Goal: Information Seeking & Learning: Find specific fact

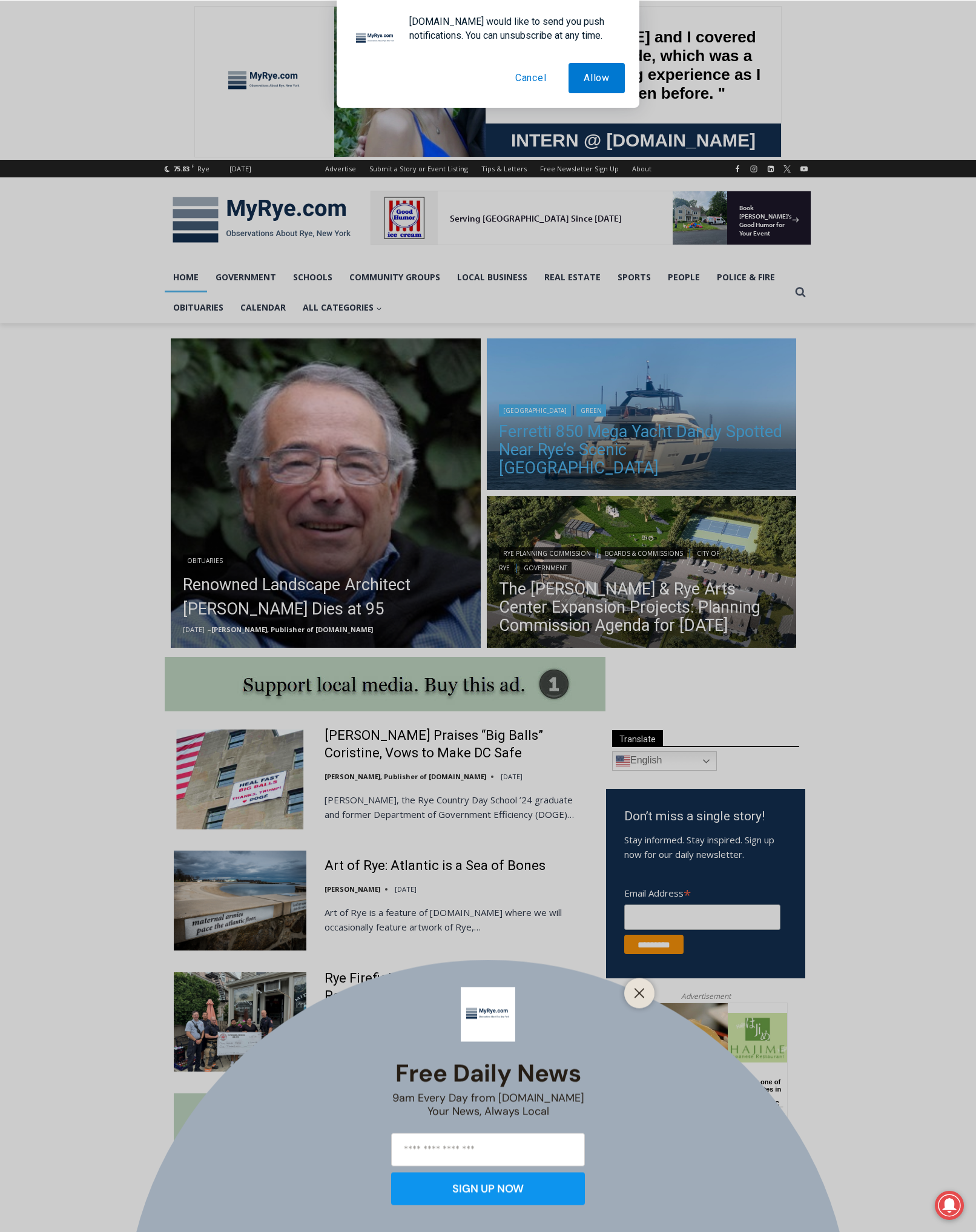
click at [680, 448] on div "Free Daily News 9am Every Day from MyRye.com Your News, Always Local SIGN UP NOW" at bounding box center [488, 616] width 976 height 1232
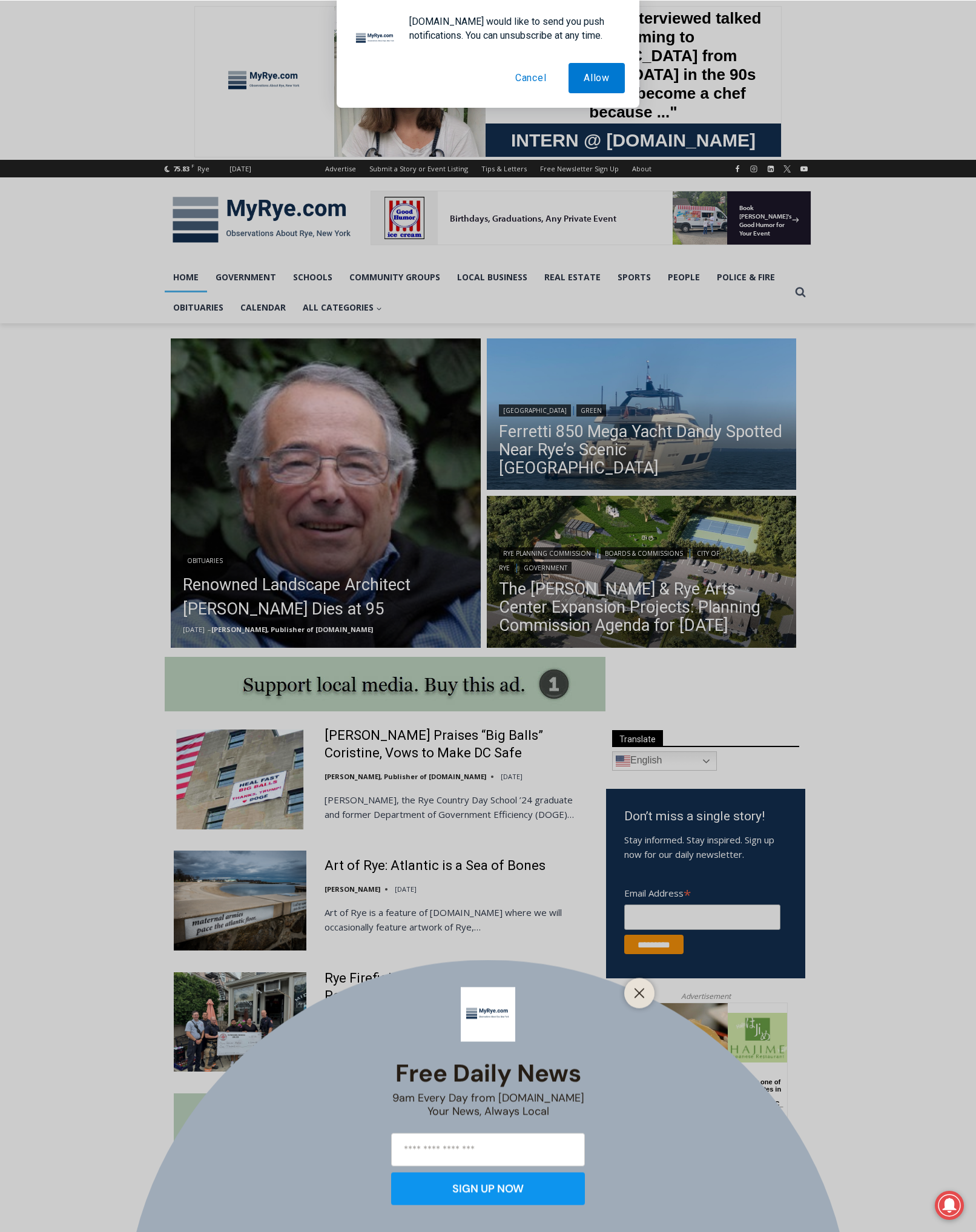
click at [535, 76] on button "Cancel" at bounding box center [531, 78] width 62 height 31
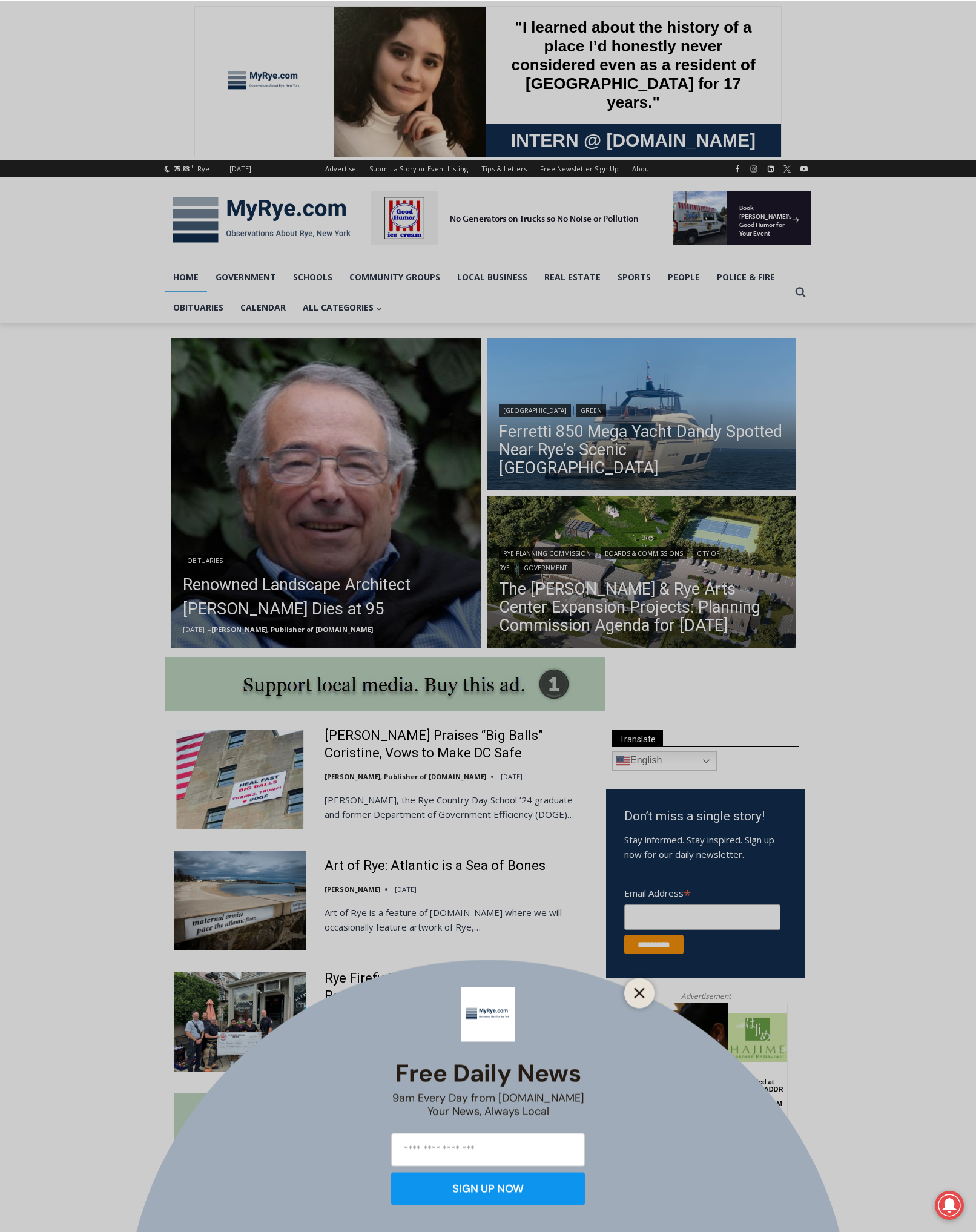
click at [647, 998] on div at bounding box center [640, 993] width 31 height 31
click at [641, 996] on line "Close" at bounding box center [639, 992] width 9 height 9
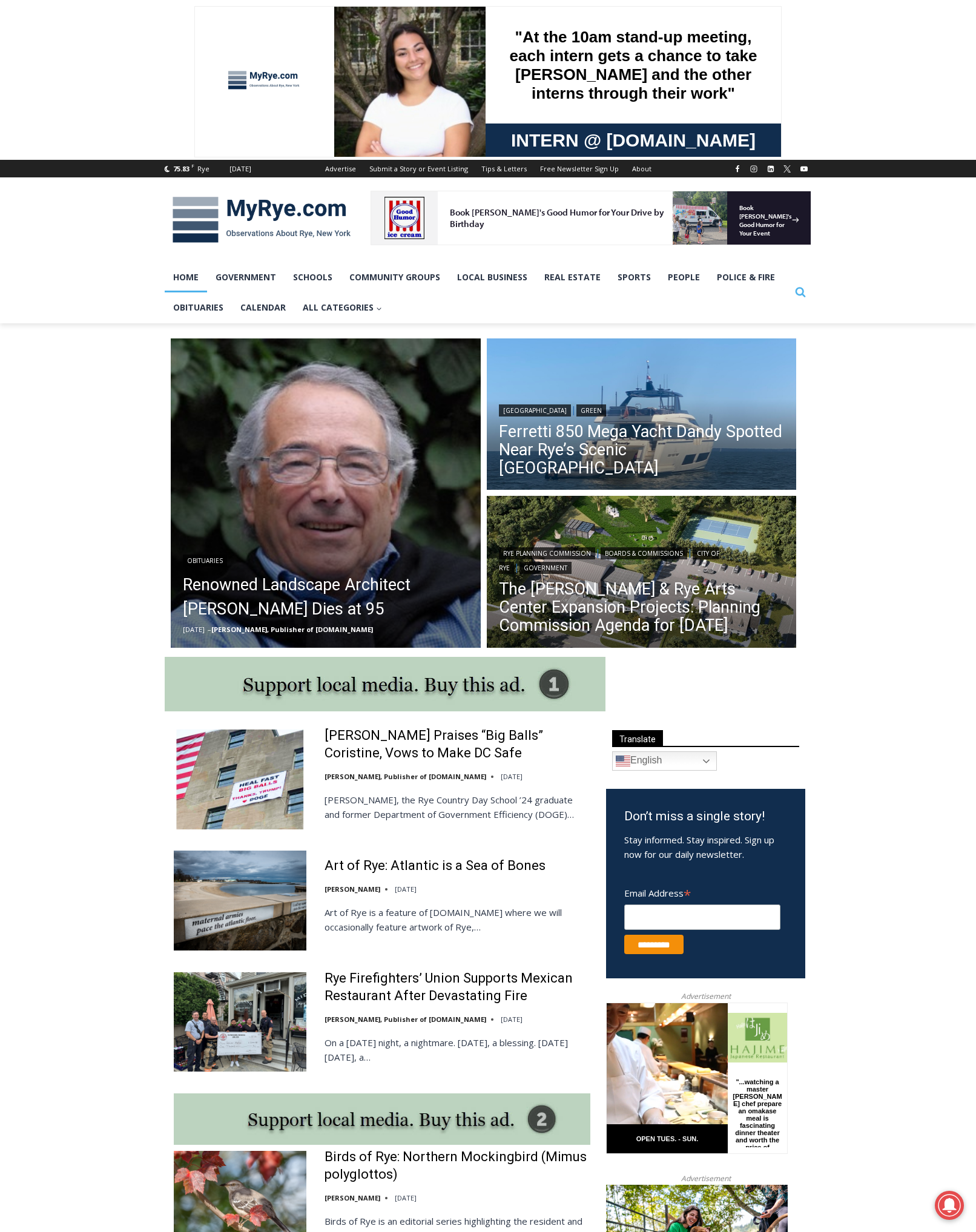
click at [798, 294] on icon "View Search Form" at bounding box center [800, 292] width 11 height 11
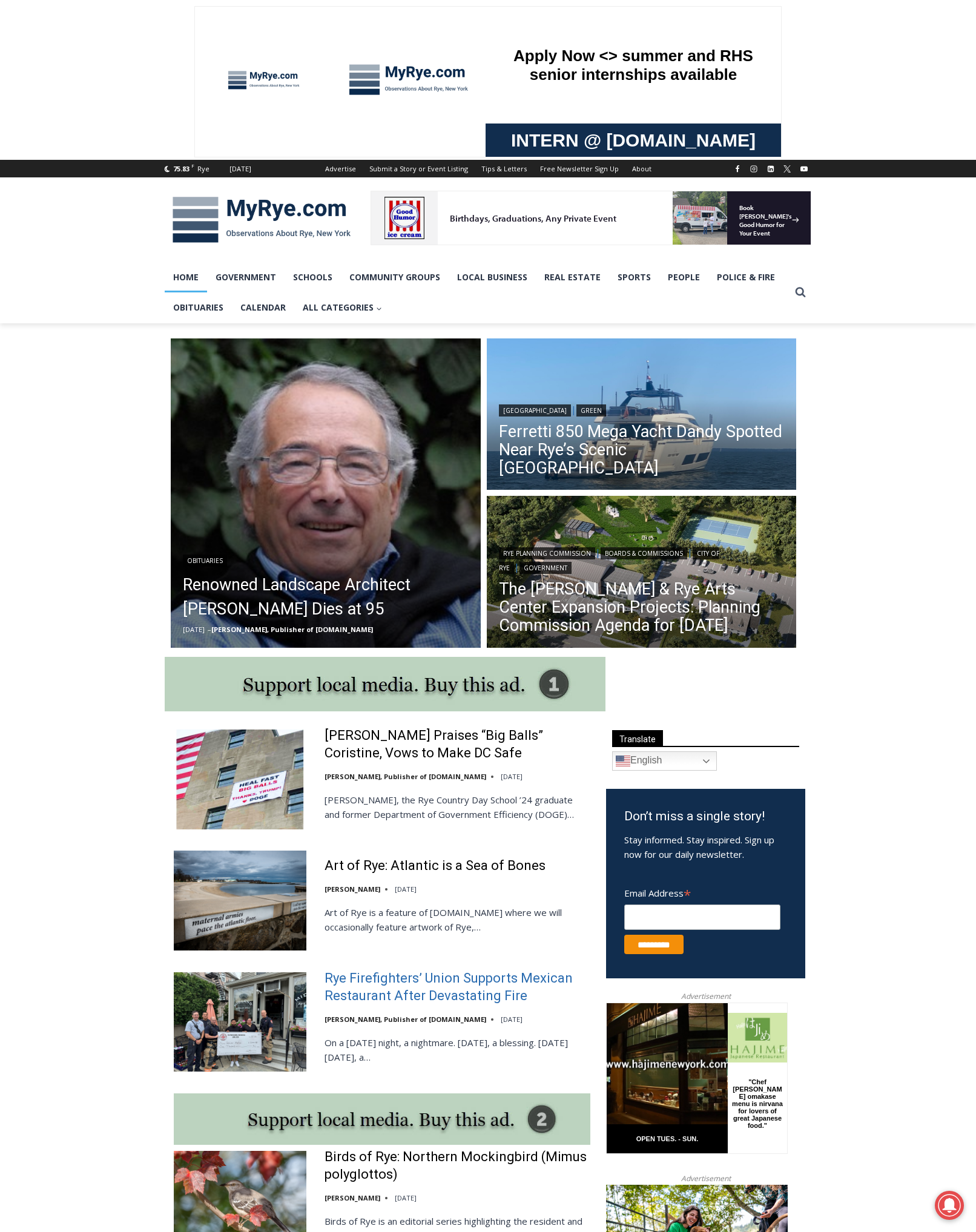
click at [407, 985] on link "Rye Firefighters’ Union Supports Mexican Restaurant After Devastating Fire" at bounding box center [457, 987] width 266 height 34
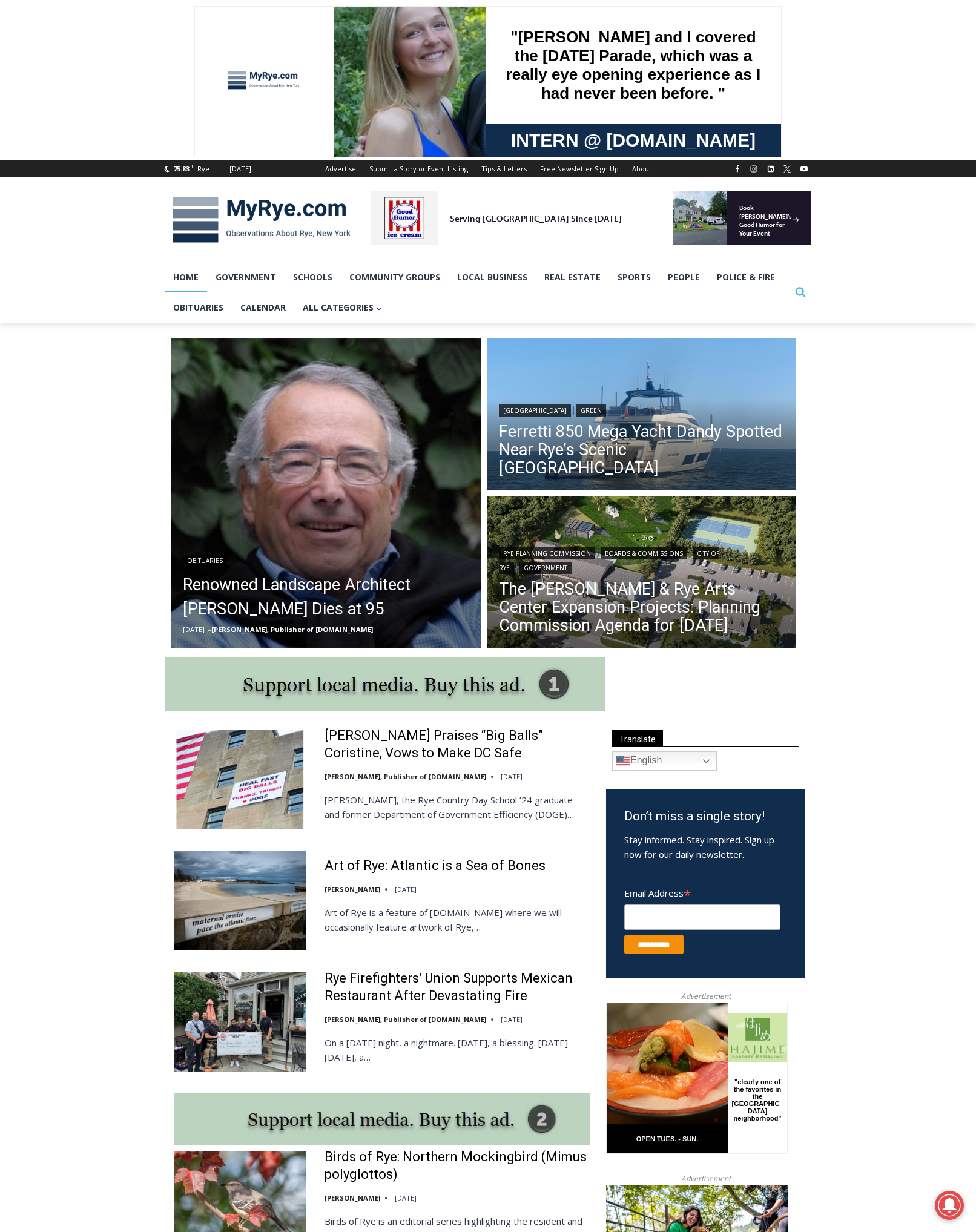
click at [803, 291] on icon "View Search Form" at bounding box center [800, 292] width 11 height 11
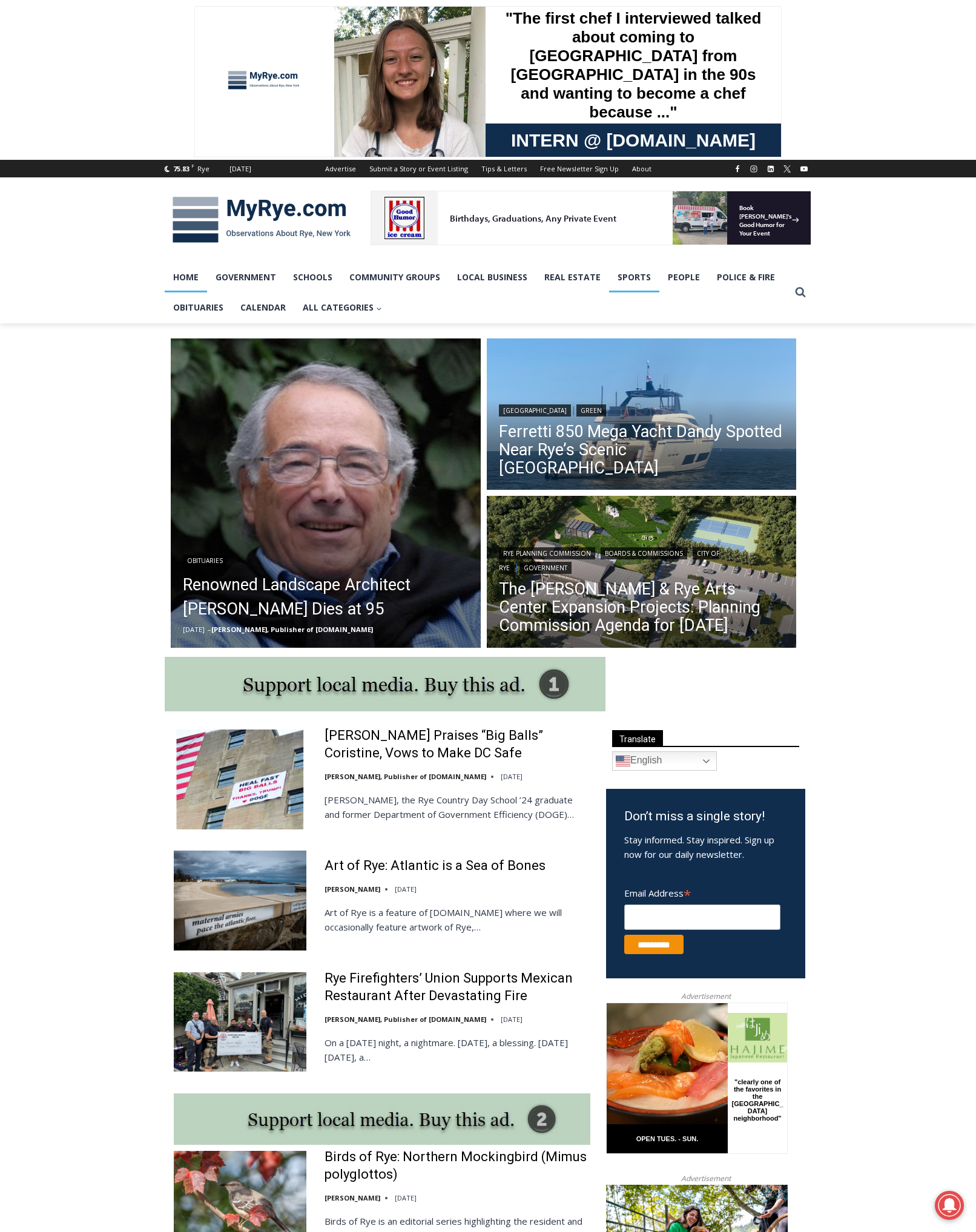
click at [642, 275] on link "Sports" at bounding box center [634, 277] width 51 height 31
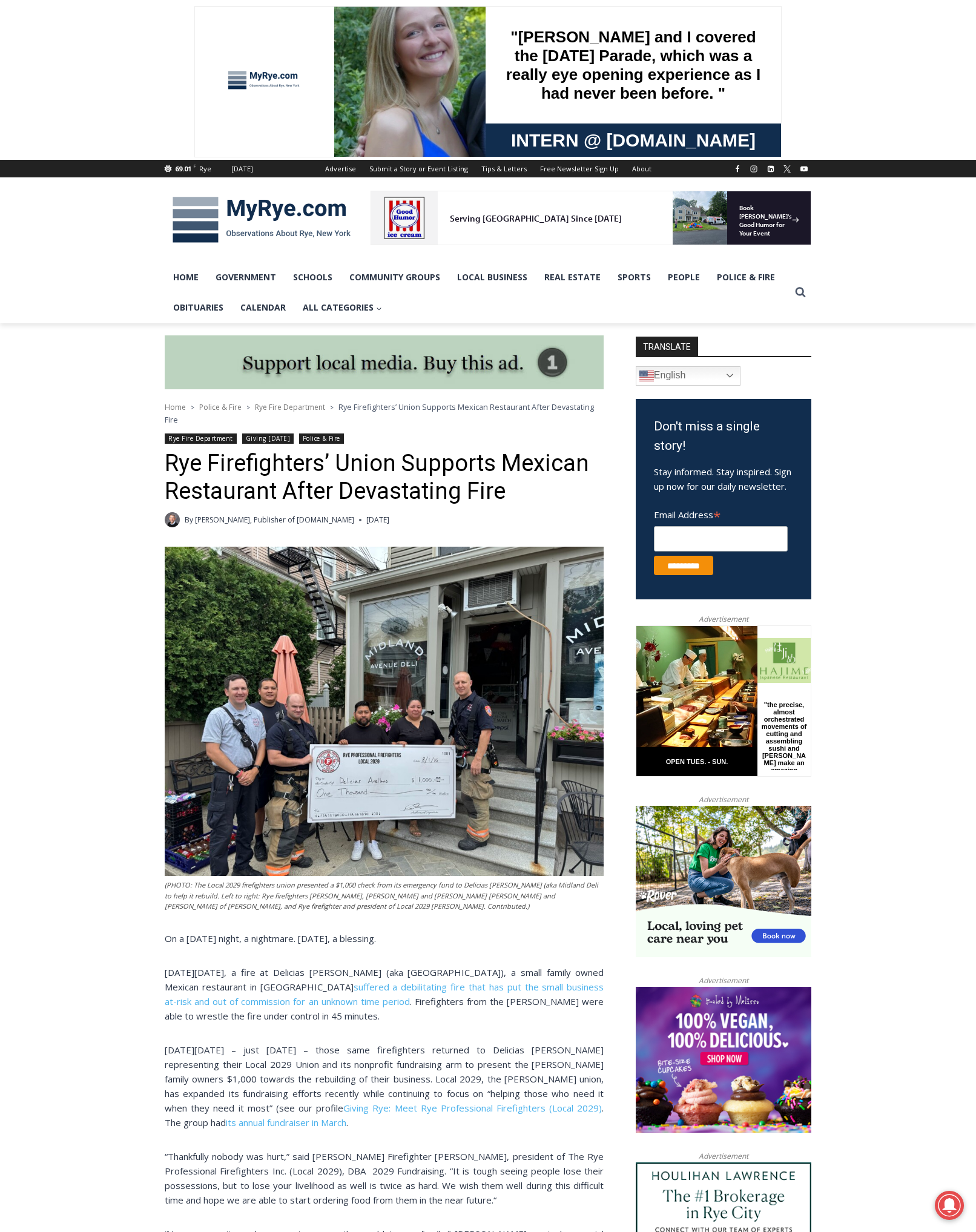
click at [444, 940] on p "On a [DATE] night, a nightmare. [DATE], a blessing." at bounding box center [383, 938] width 439 height 14
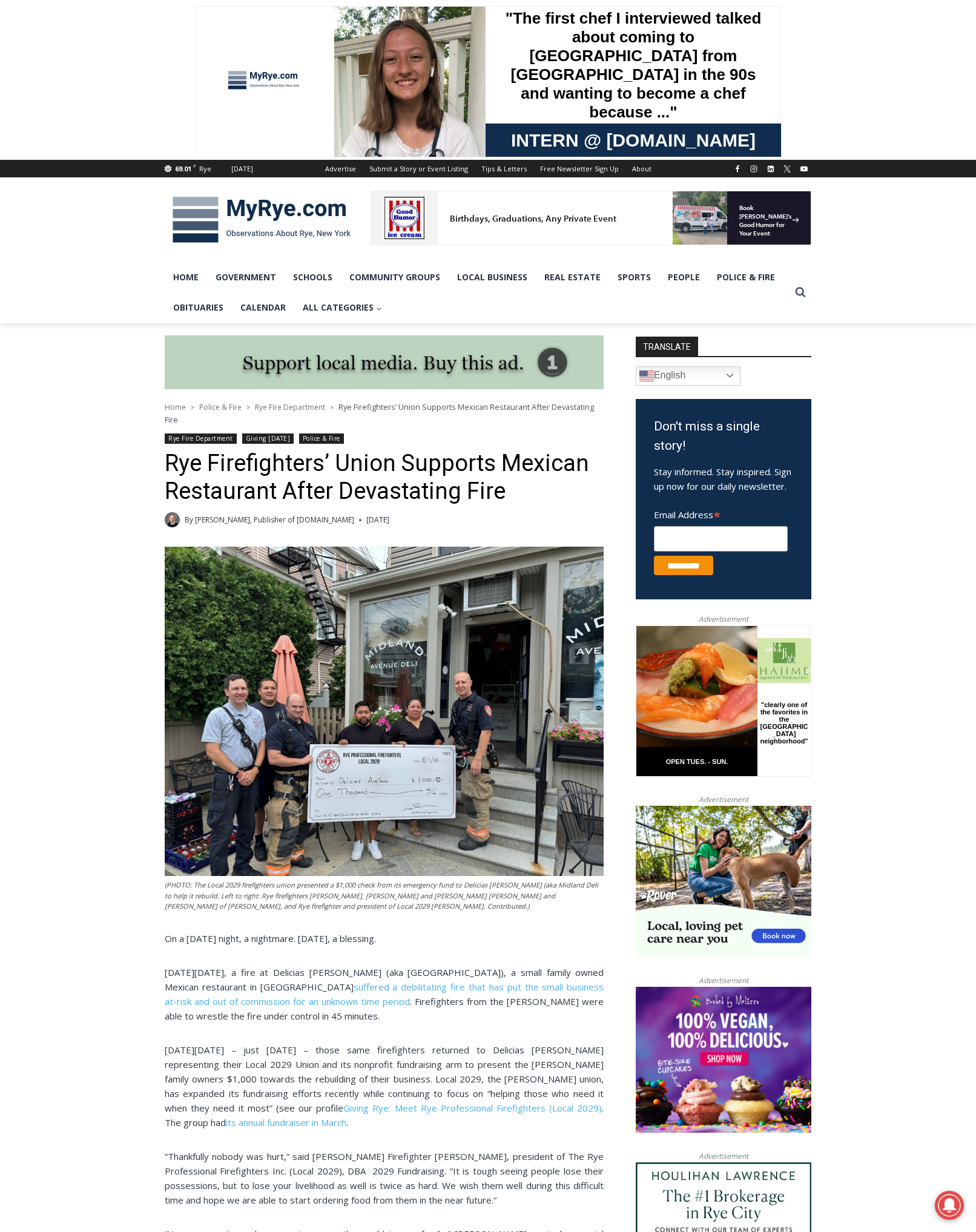
click at [450, 1031] on div "(PHOTO: The Local 2029 firefighters union presented a $1,000 check from its eme…" at bounding box center [383, 1151] width 439 height 1209
click at [521, 1028] on div "(PHOTO: The Local 2029 firefighters union presented a $1,000 check from its eme…" at bounding box center [383, 1151] width 439 height 1209
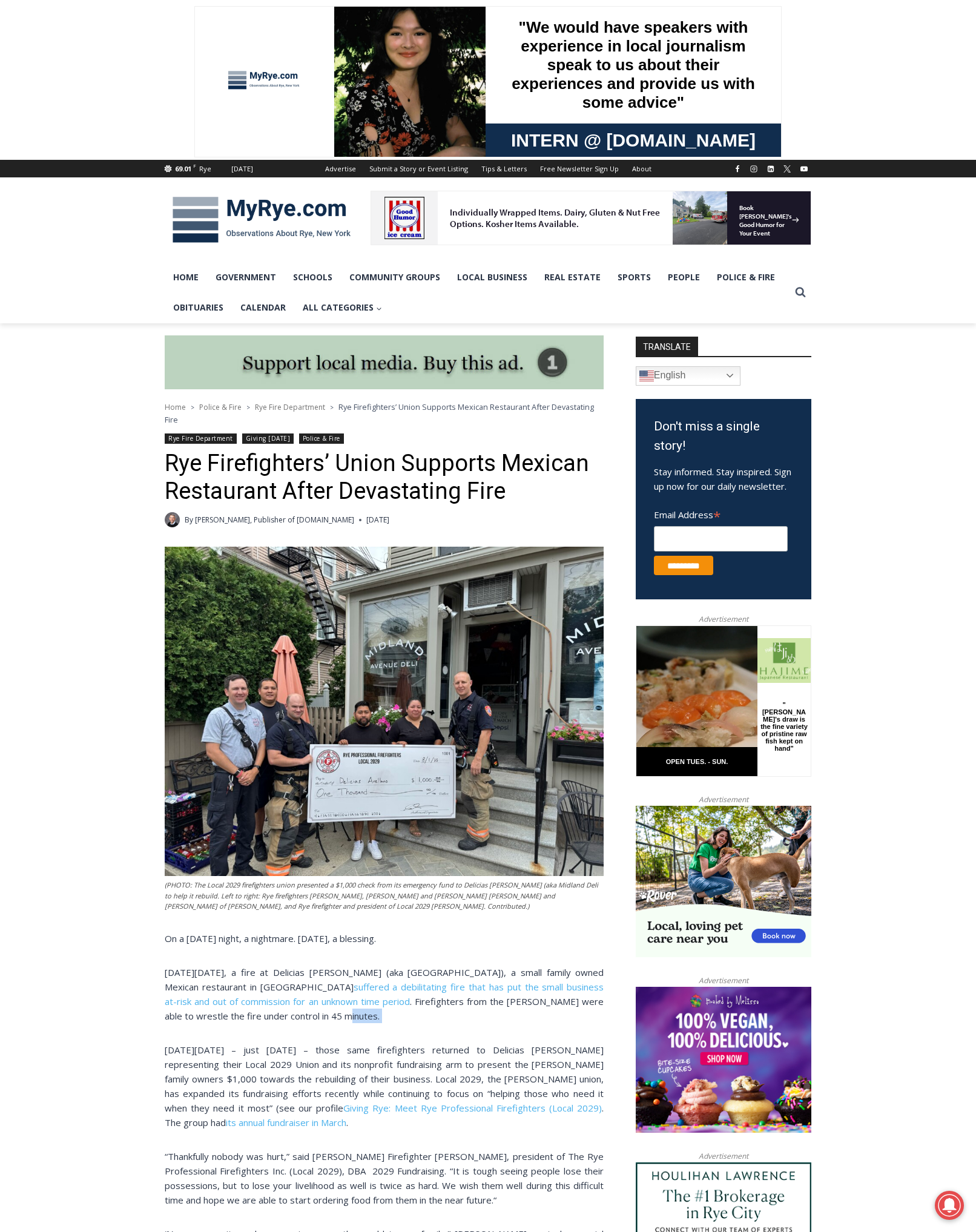
drag, startPoint x: 473, startPoint y: 1025, endPoint x: 455, endPoint y: 1027, distance: 18.1
click at [384, 1022] on div "(PHOTO: The Local 2029 firefighters union presented a $1,000 check from its eme…" at bounding box center [383, 1151] width 439 height 1209
click at [466, 1028] on div "(PHOTO: The Local 2029 firefighters union presented a $1,000 check from its eme…" at bounding box center [383, 1151] width 439 height 1209
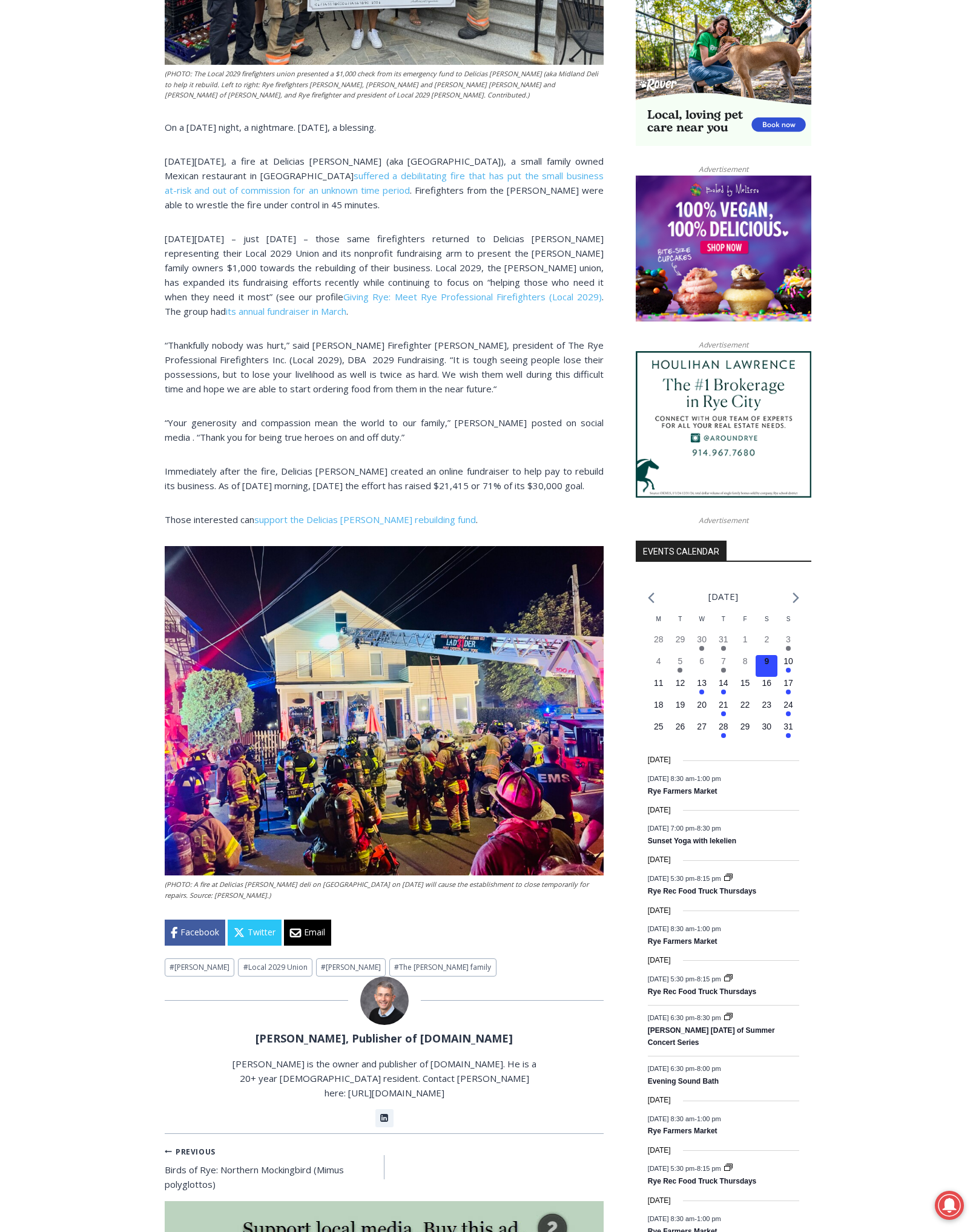
scroll to position [820, 0]
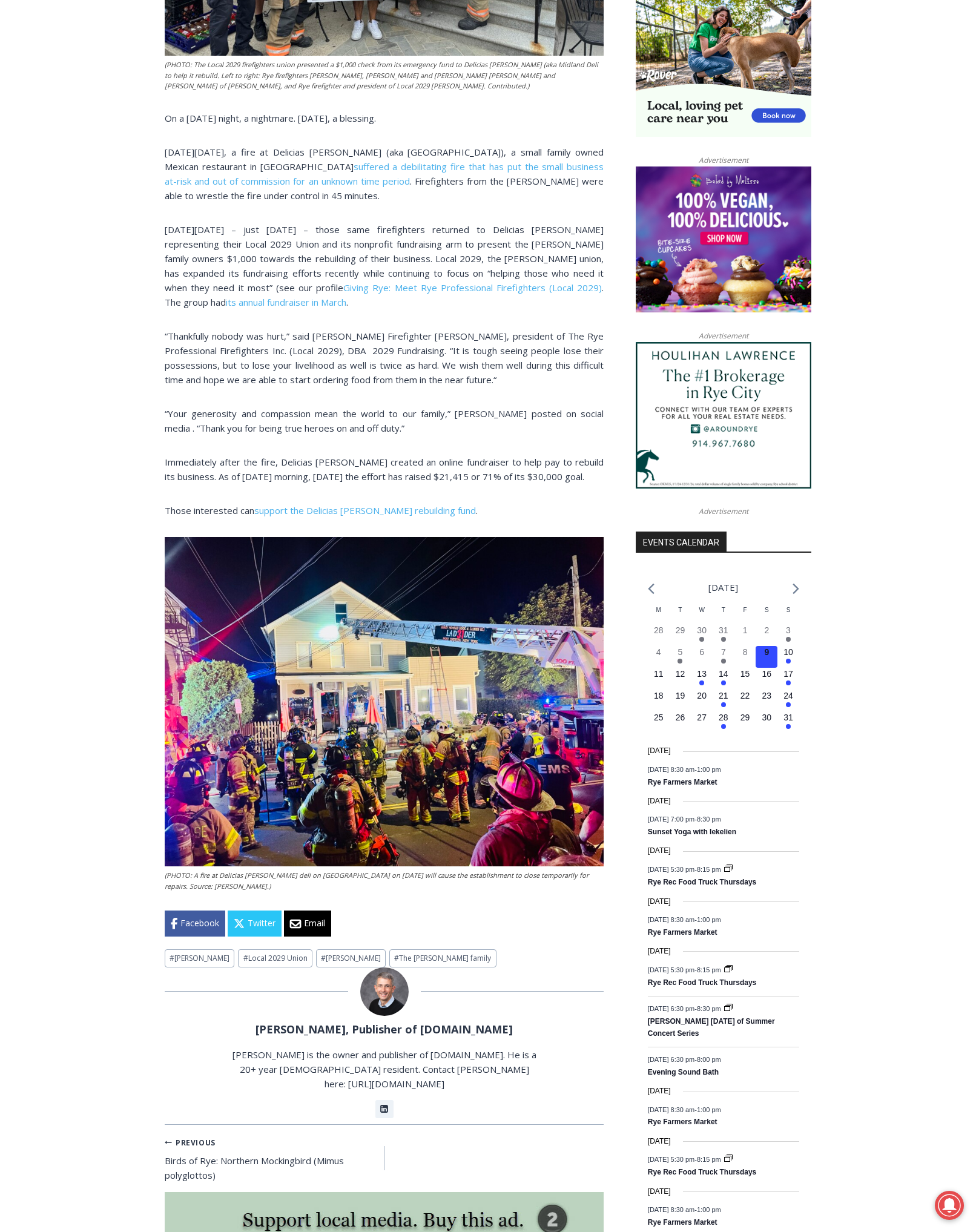
click at [468, 421] on p "“Your generosity and compassion mean the world to our family,” Delicias Arellan…" at bounding box center [383, 421] width 439 height 29
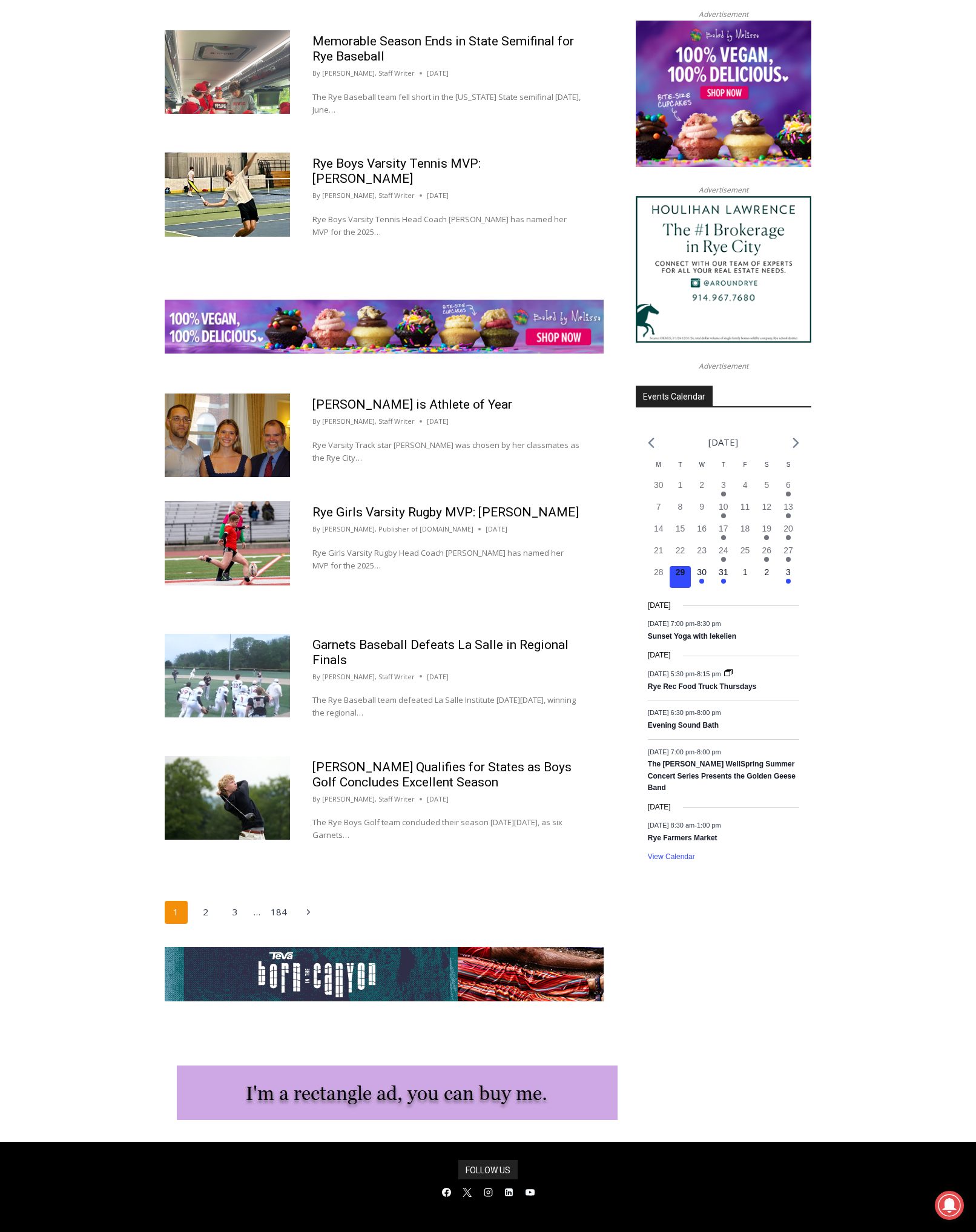
scroll to position [1325, 0]
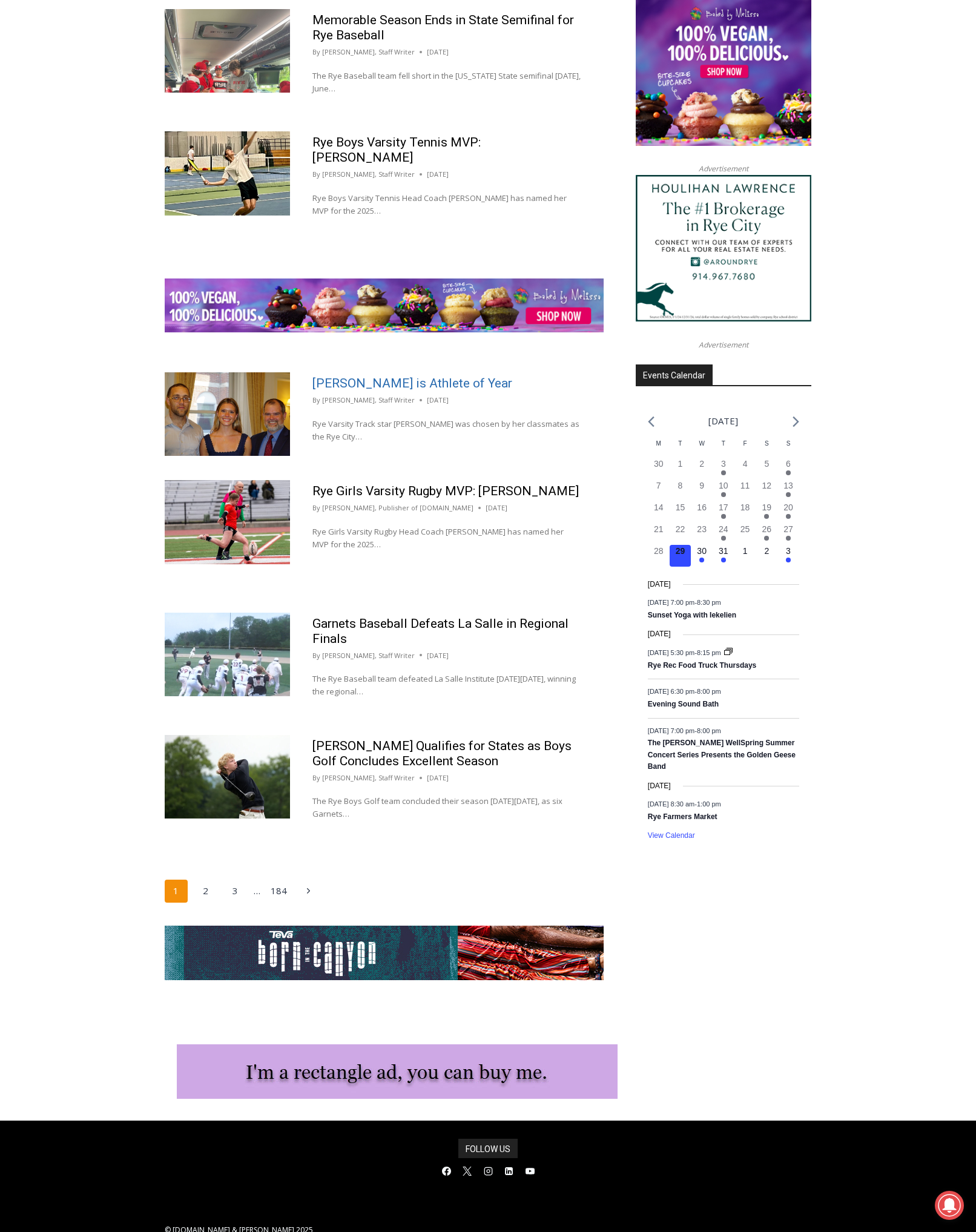
click at [359, 376] on link "Erin Ball is Athlete of Year" at bounding box center [412, 382] width 200 height 14
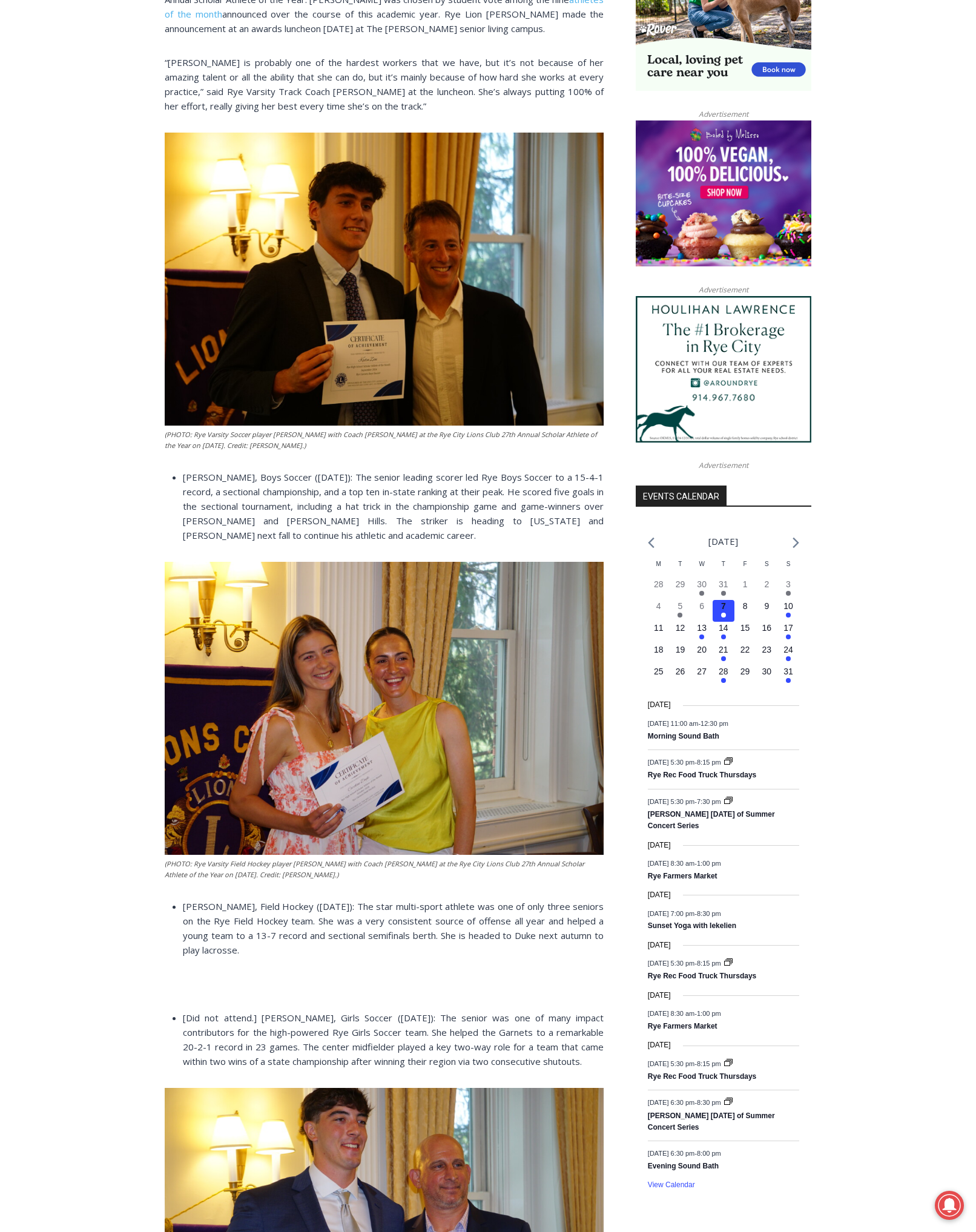
scroll to position [1043, 0]
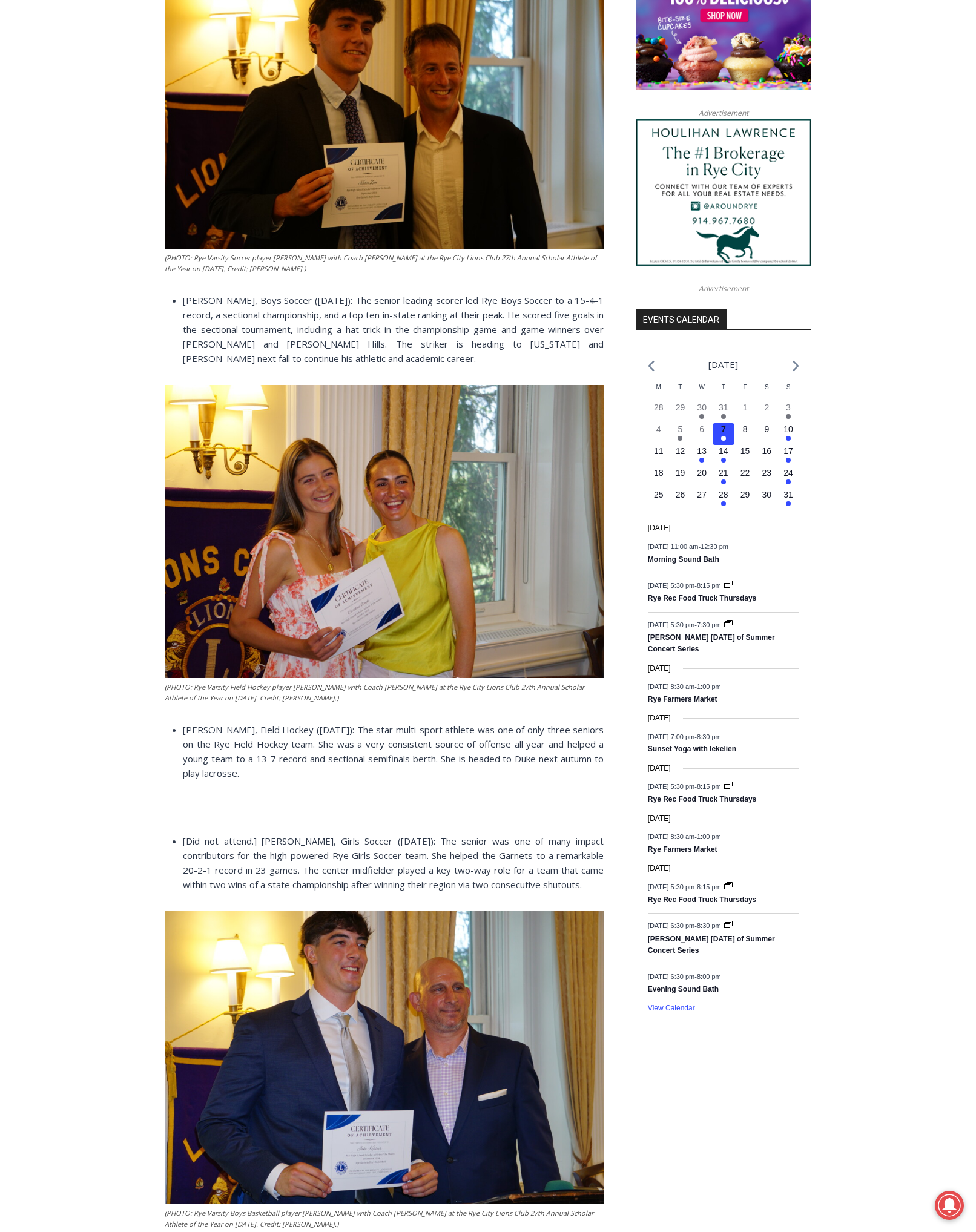
drag, startPoint x: 382, startPoint y: 707, endPoint x: 374, endPoint y: 700, distance: 10.6
click at [388, 698] on figcaption "(PHOTO: Rye Varsity Field Hockey player Caroline Doyle with Coach Theresa Jelal…" at bounding box center [383, 692] width 439 height 21
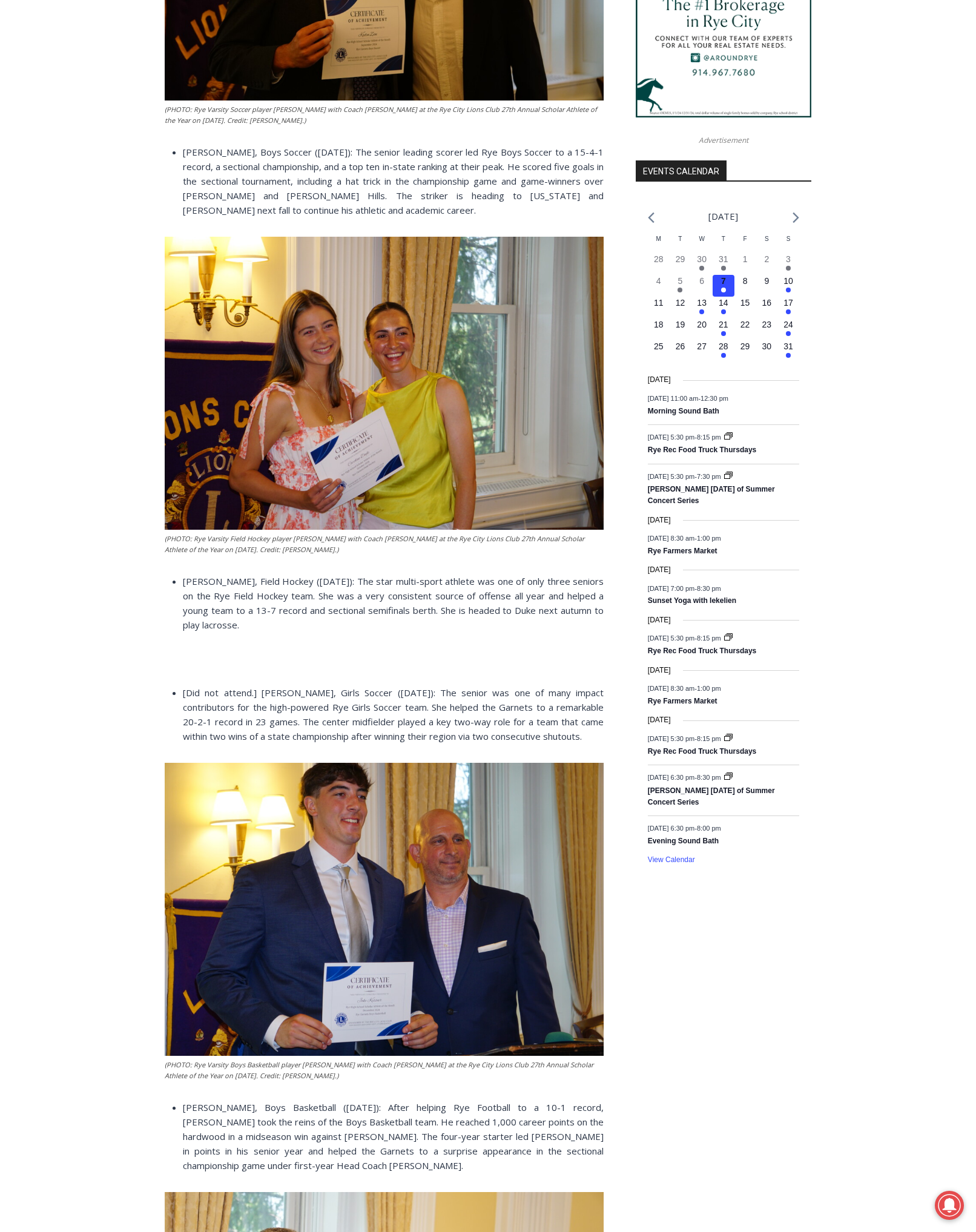
scroll to position [1452, 0]
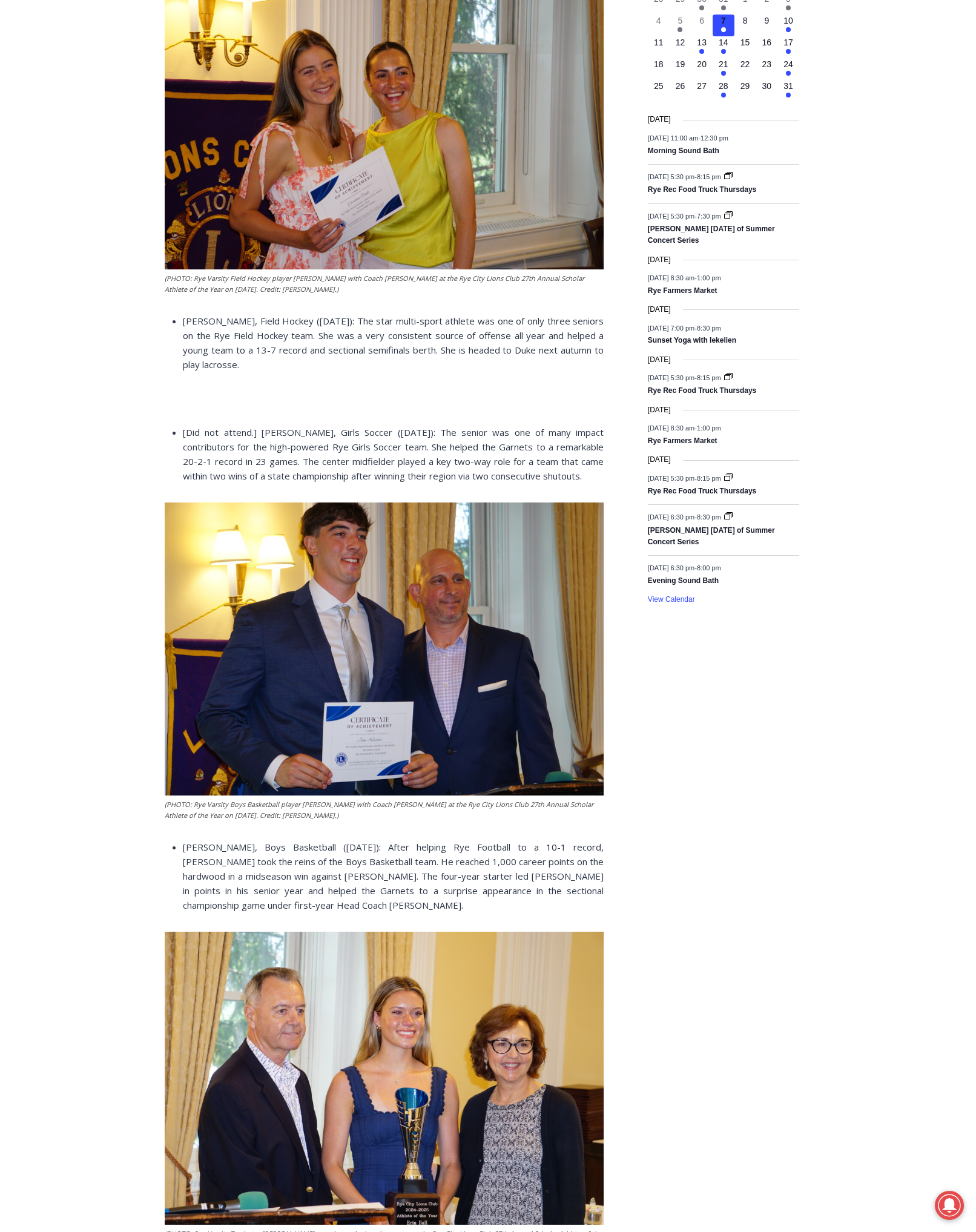
click at [390, 820] on figcaption "(PHOTO: Rye Varsity Boys Basketball player Jake Kessner with Coach Tom Proudian…" at bounding box center [383, 810] width 439 height 21
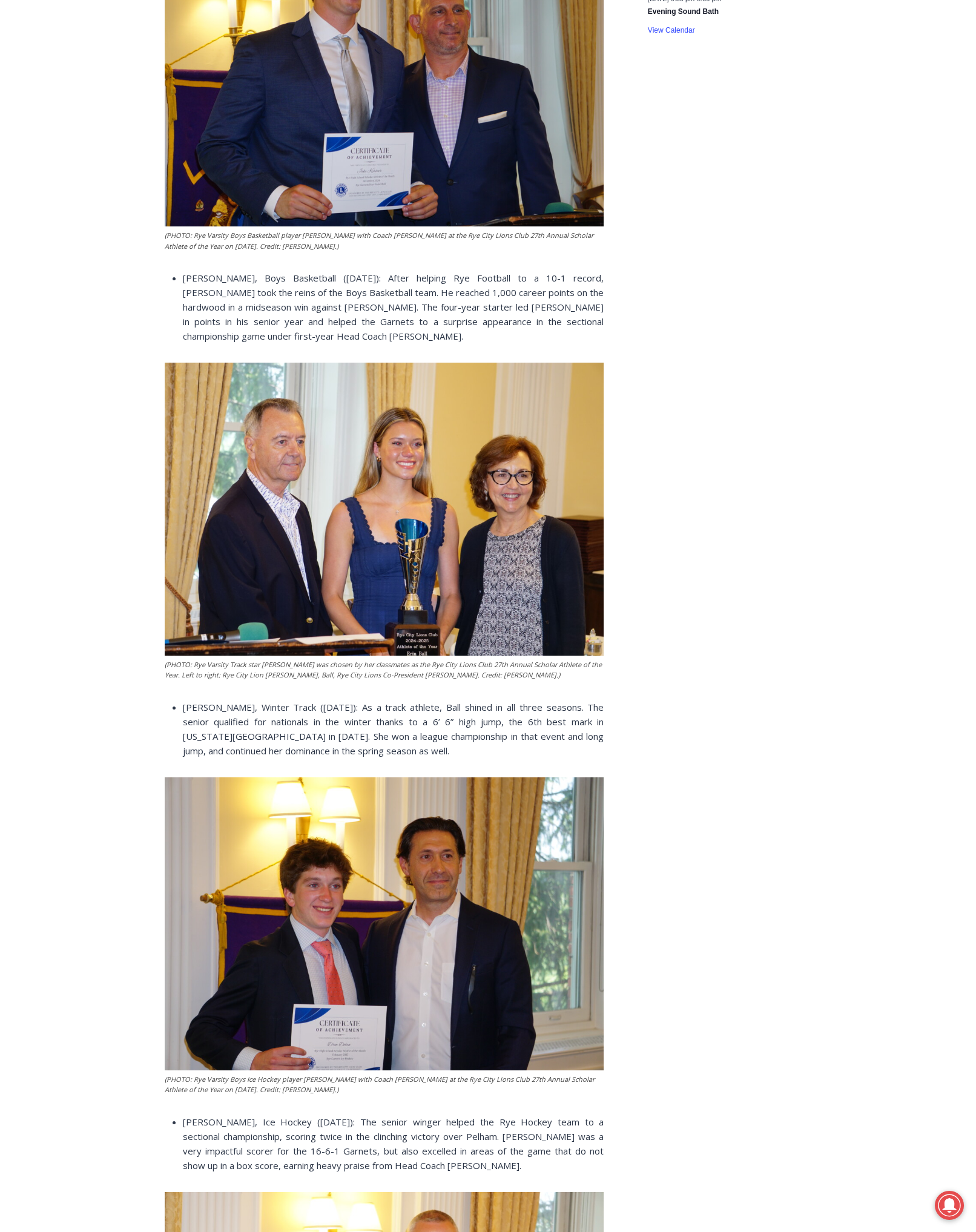
scroll to position [2025, 0]
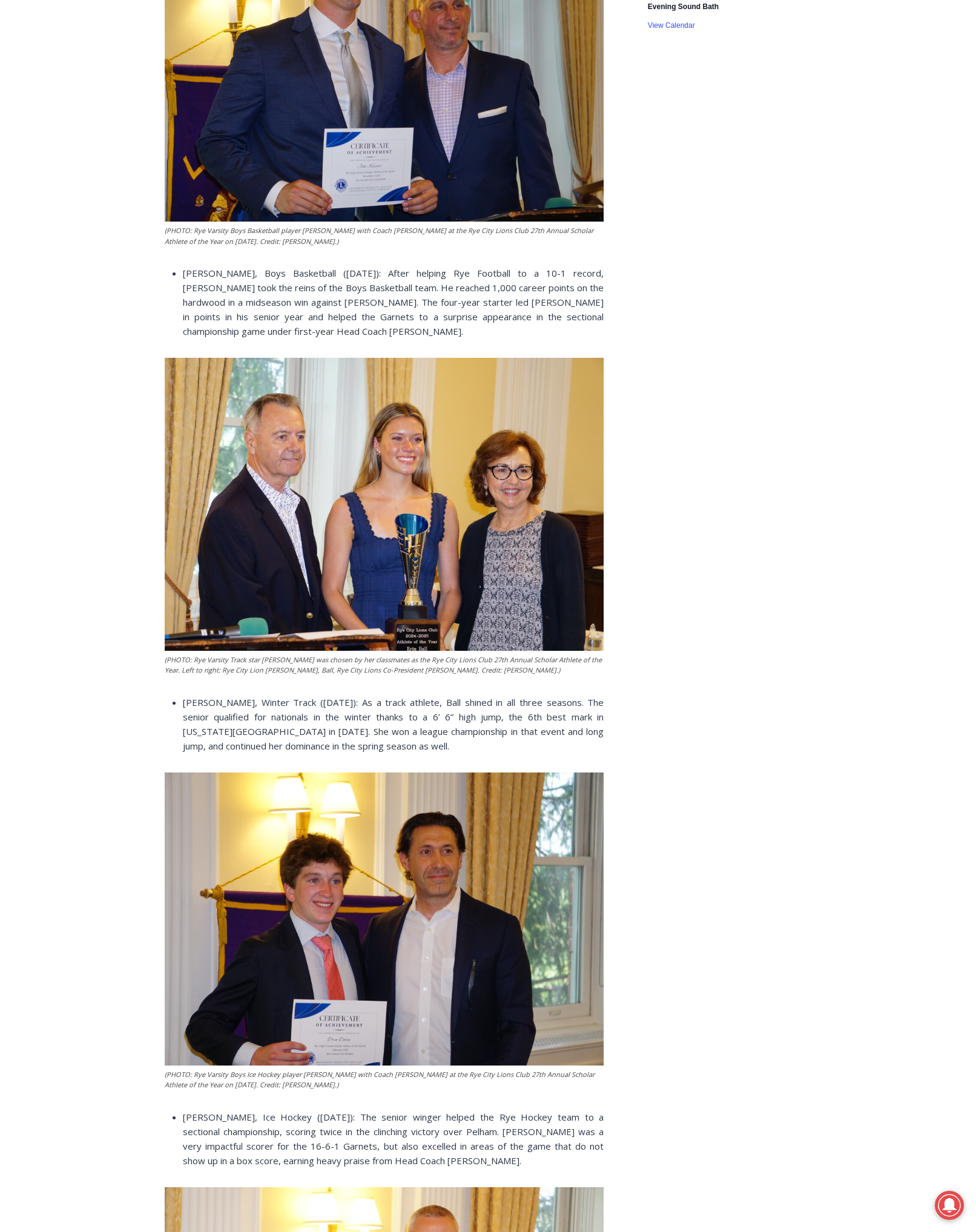
drag, startPoint x: 521, startPoint y: 674, endPoint x: 505, endPoint y: 670, distance: 16.5
click at [505, 670] on figcaption "(PHOTO: Rye Varsity Track star Erin Ball was chosen by her classmates as the Ry…" at bounding box center [383, 665] width 439 height 21
click at [523, 673] on figcaption "(PHOTO: Rye Varsity Track star Erin Ball was chosen by her classmates as the Ry…" at bounding box center [383, 665] width 439 height 21
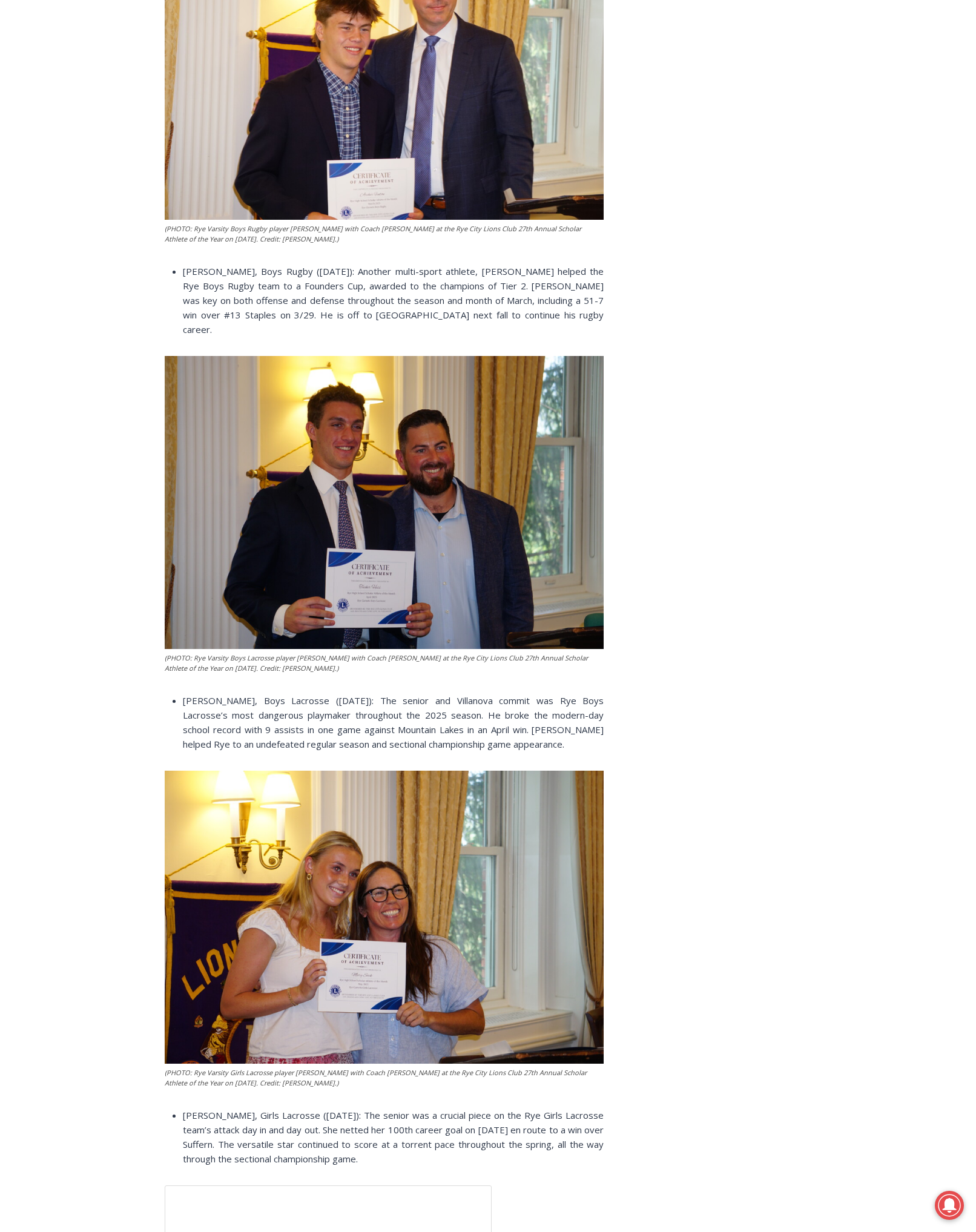
scroll to position [3315, 0]
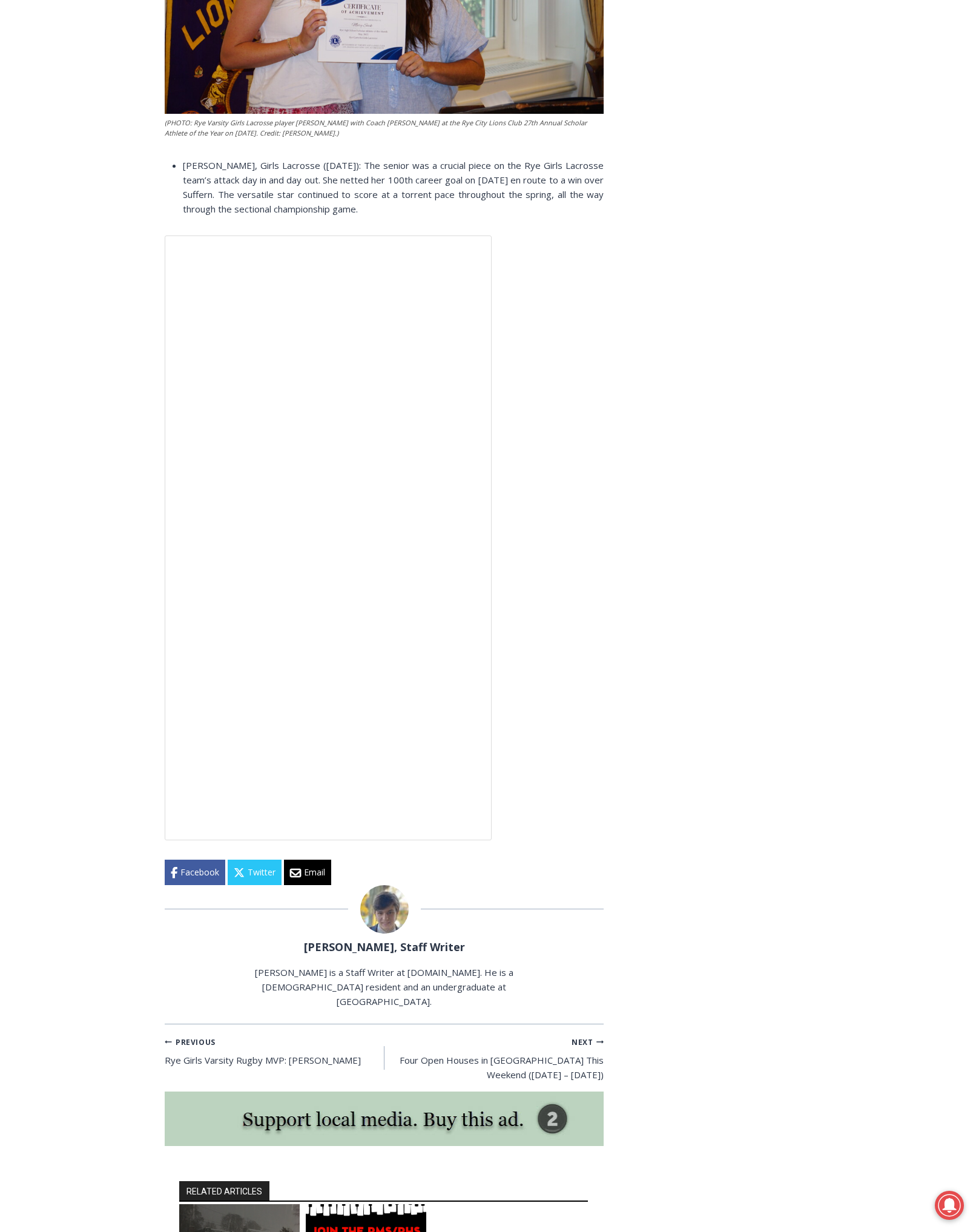
scroll to position [4239, 0]
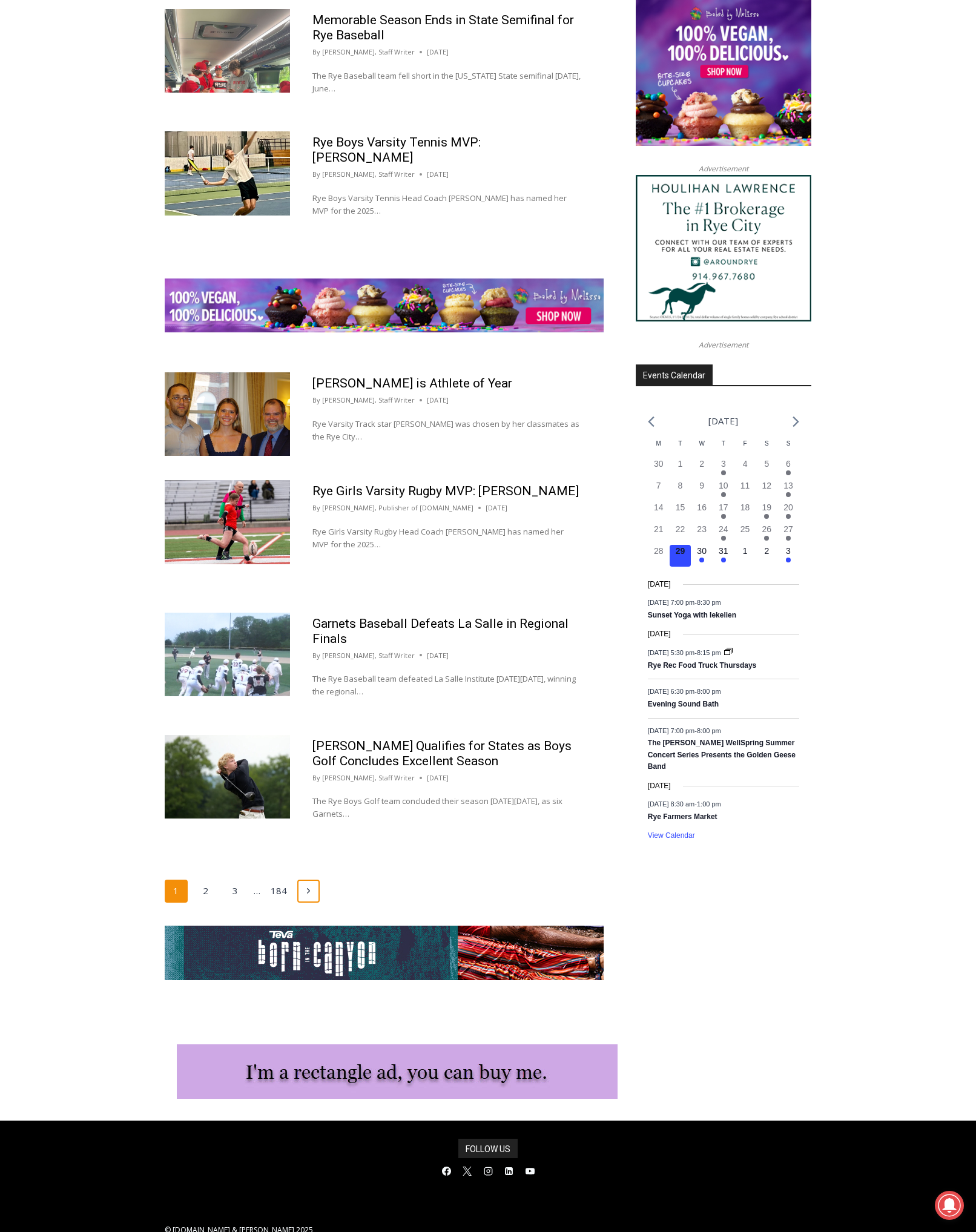
click at [312, 886] on icon "Next" at bounding box center [309, 891] width 10 height 10
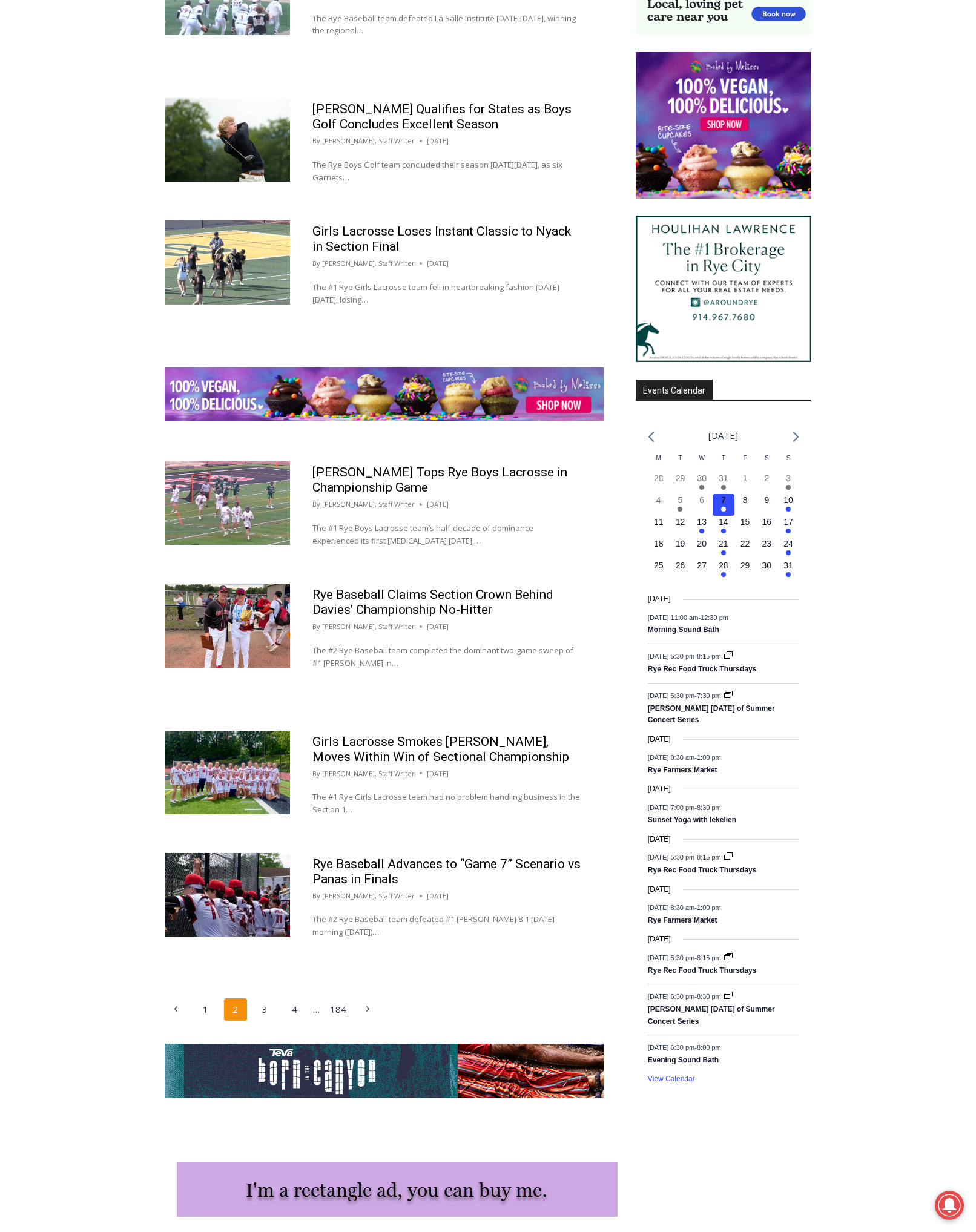
scroll to position [1257, 0]
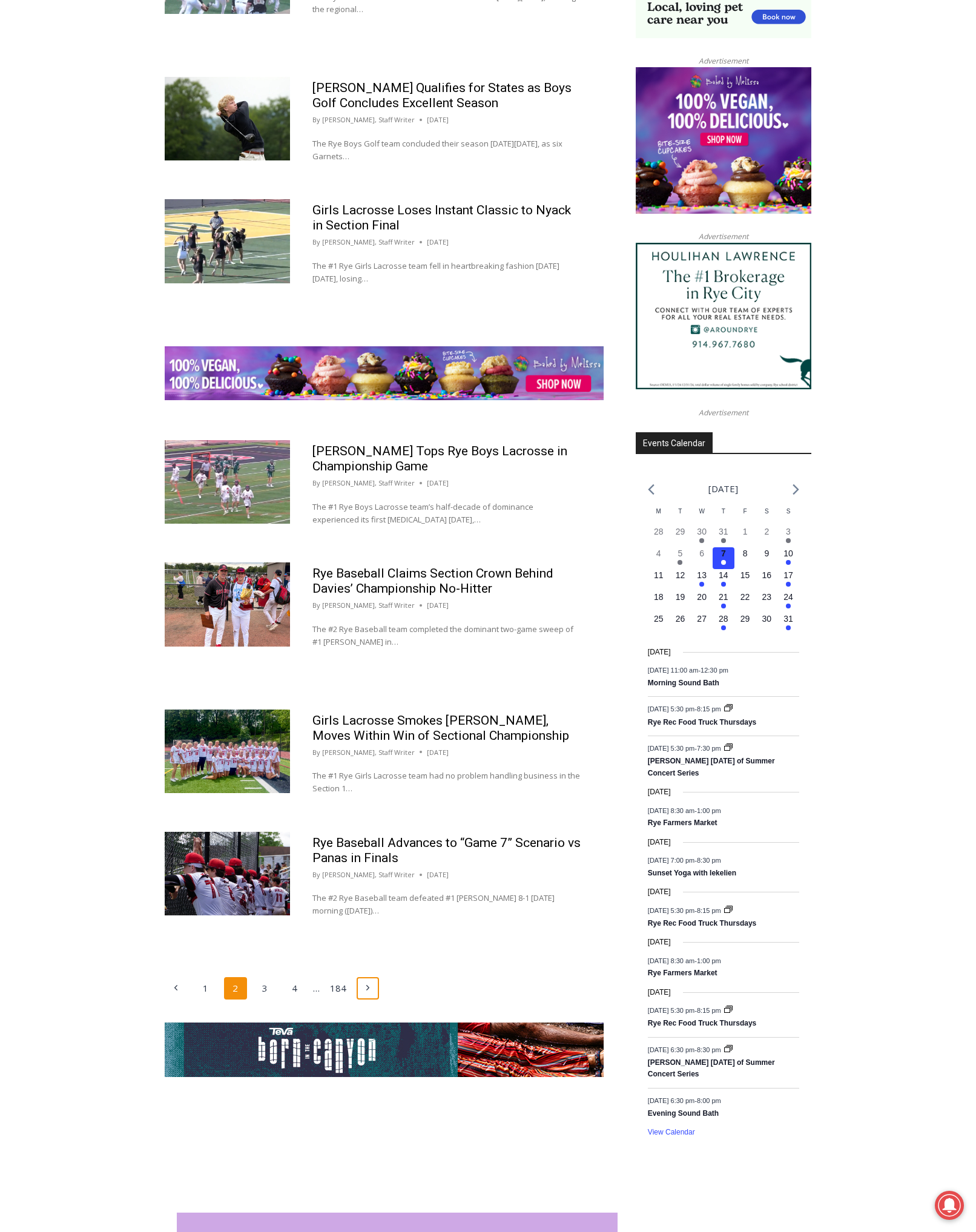
click at [371, 983] on icon "Next" at bounding box center [368, 988] width 10 height 10
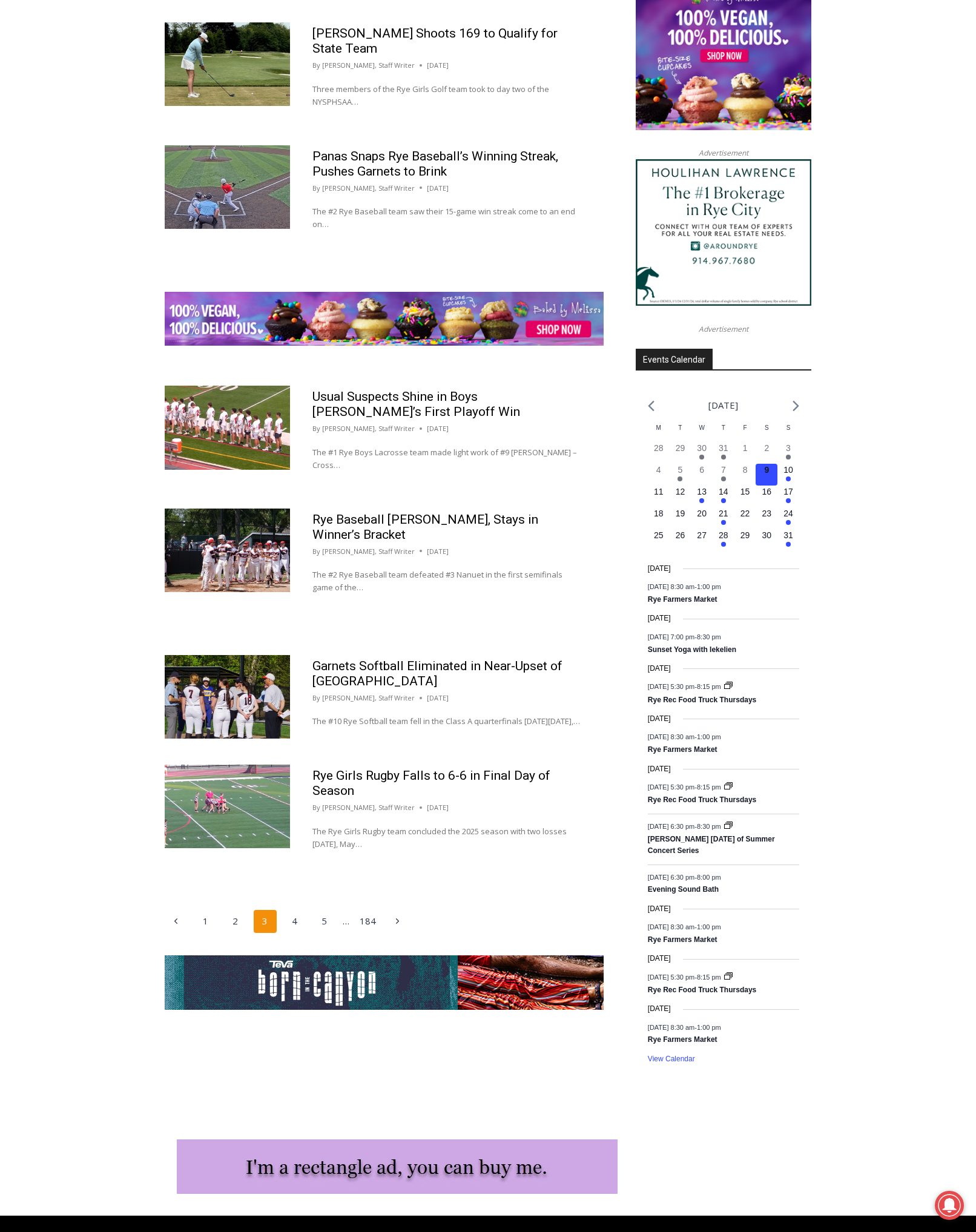
scroll to position [1346, 0]
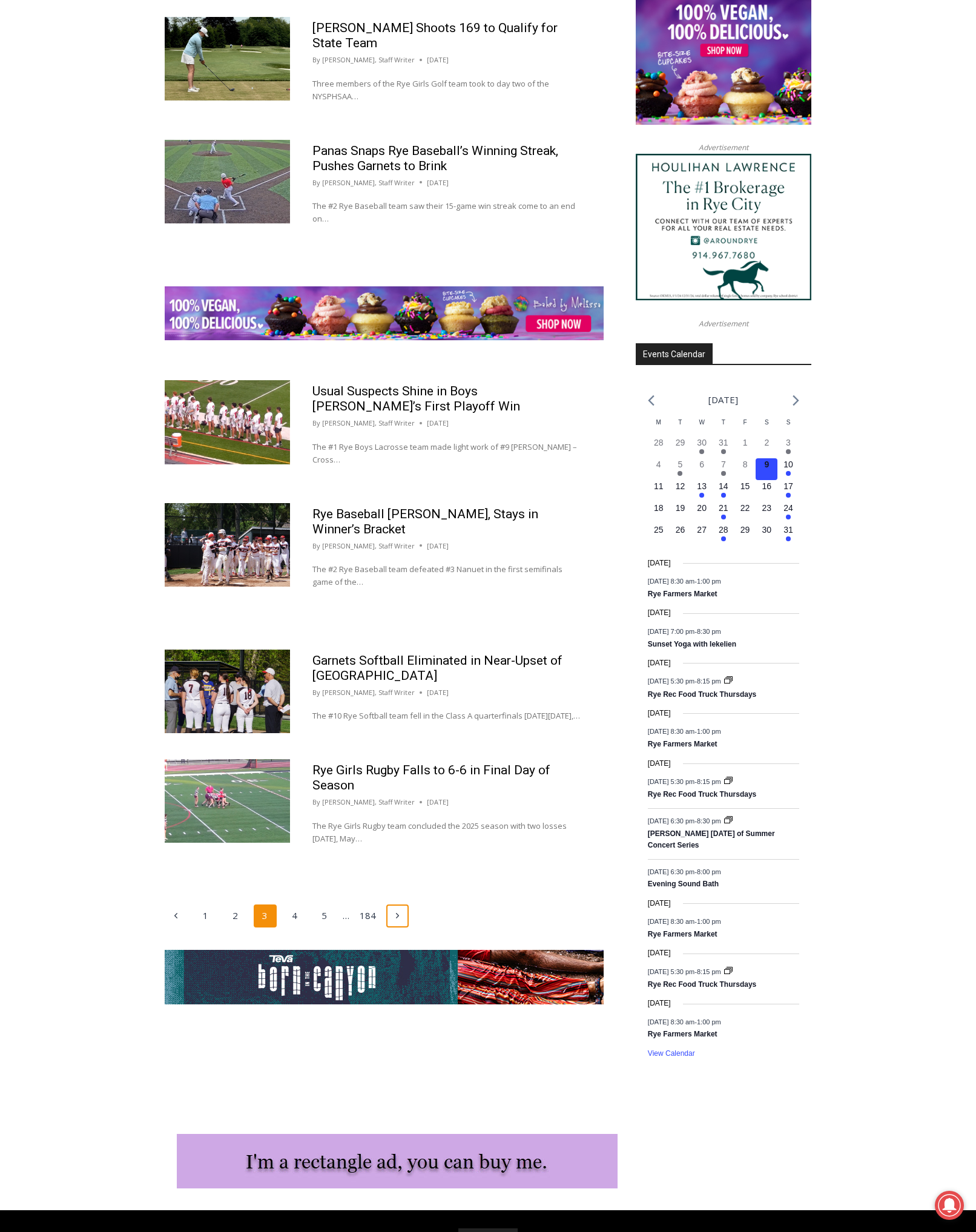
click at [401, 917] on icon "Next" at bounding box center [398, 916] width 10 height 10
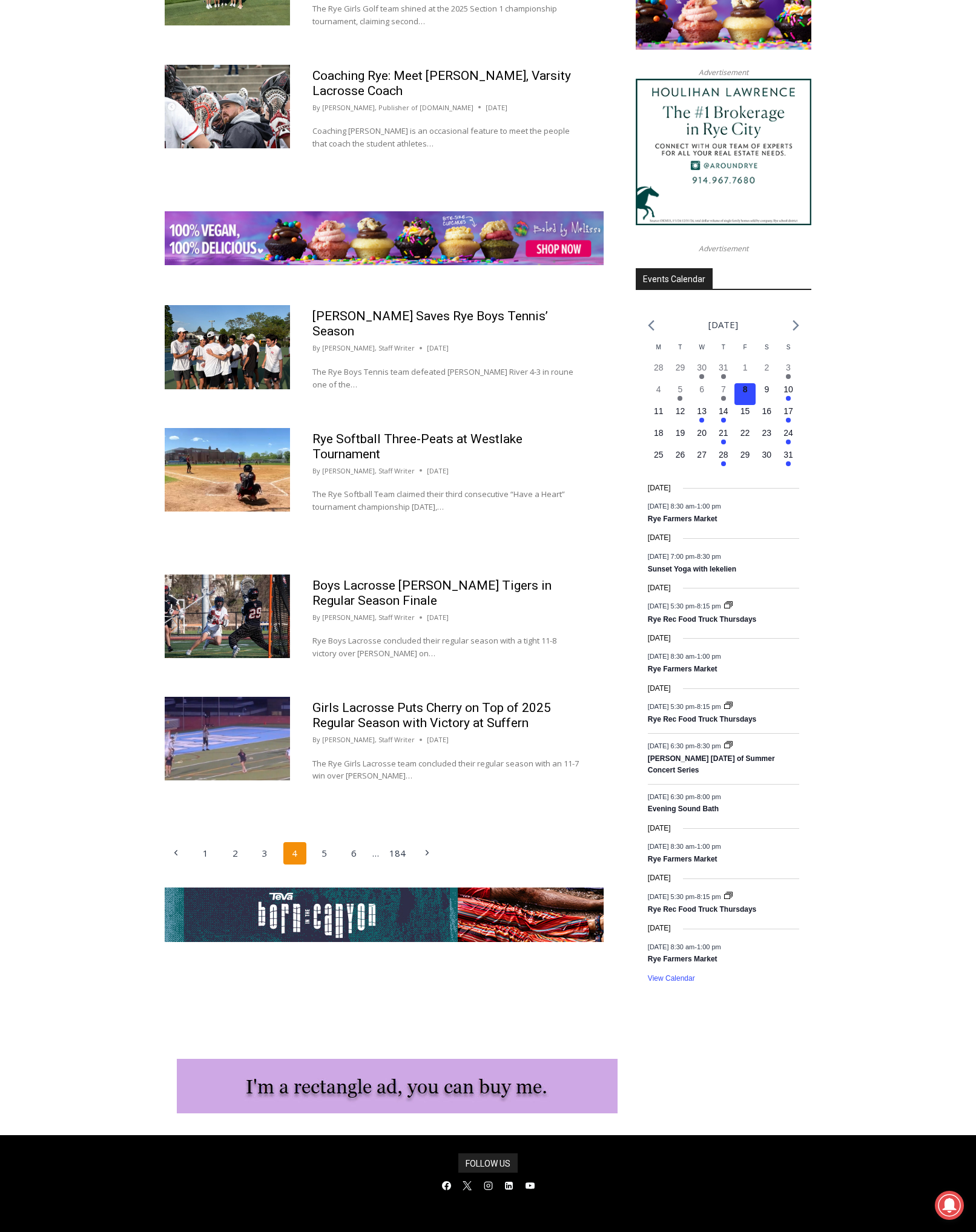
scroll to position [1442, 0]
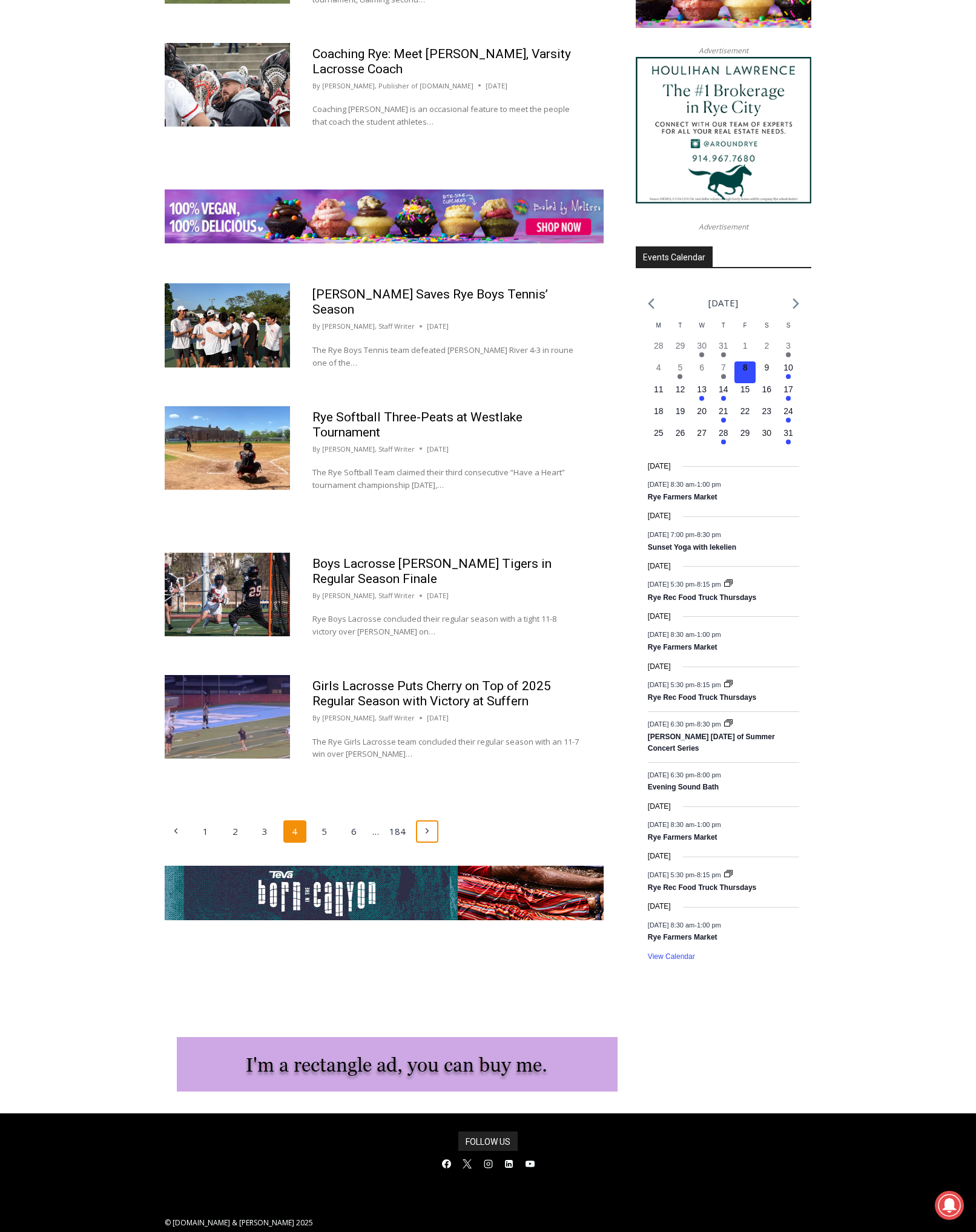
click at [425, 829] on icon "Page navigation" at bounding box center [426, 832] width 3 height 6
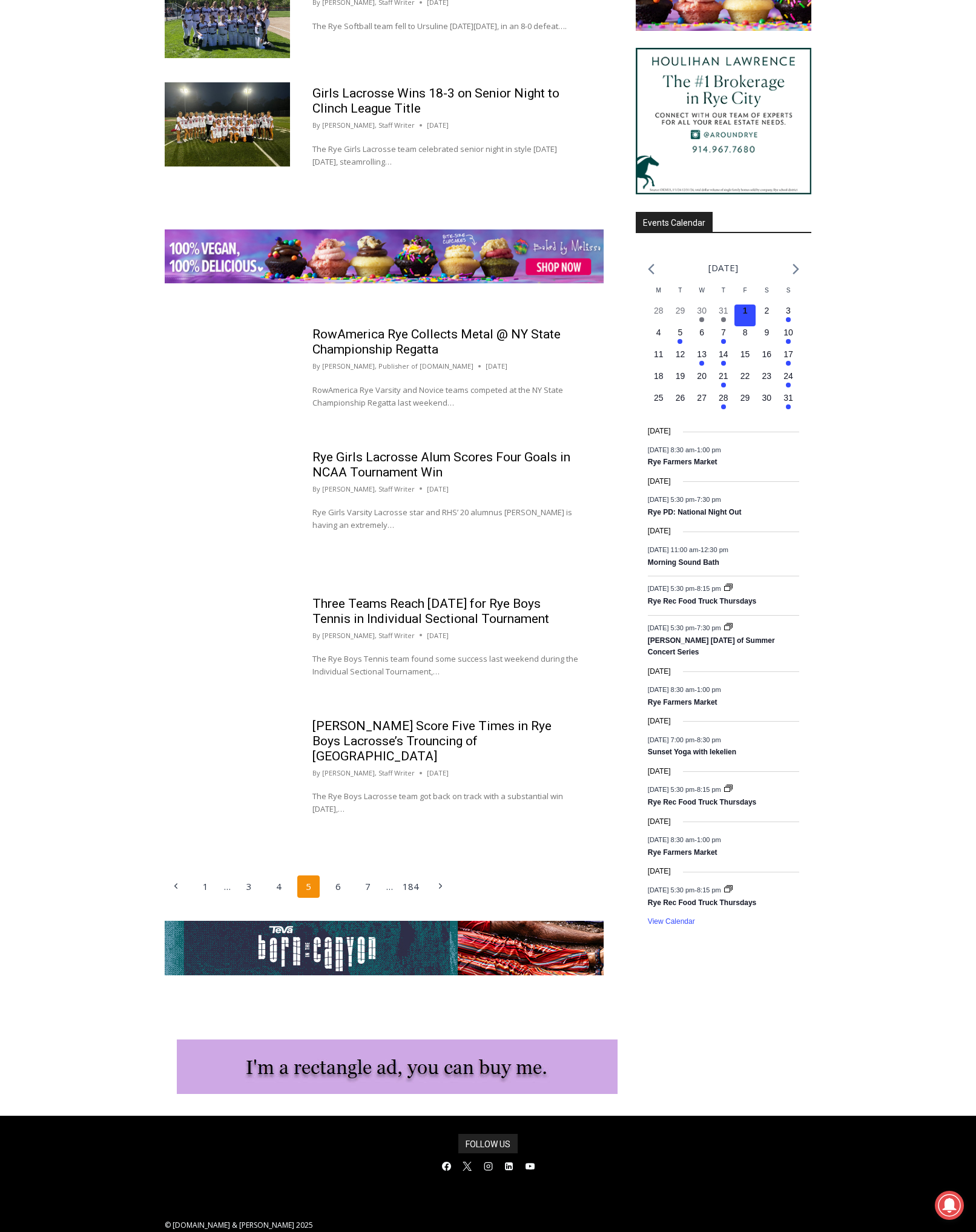
scroll to position [1405, 0]
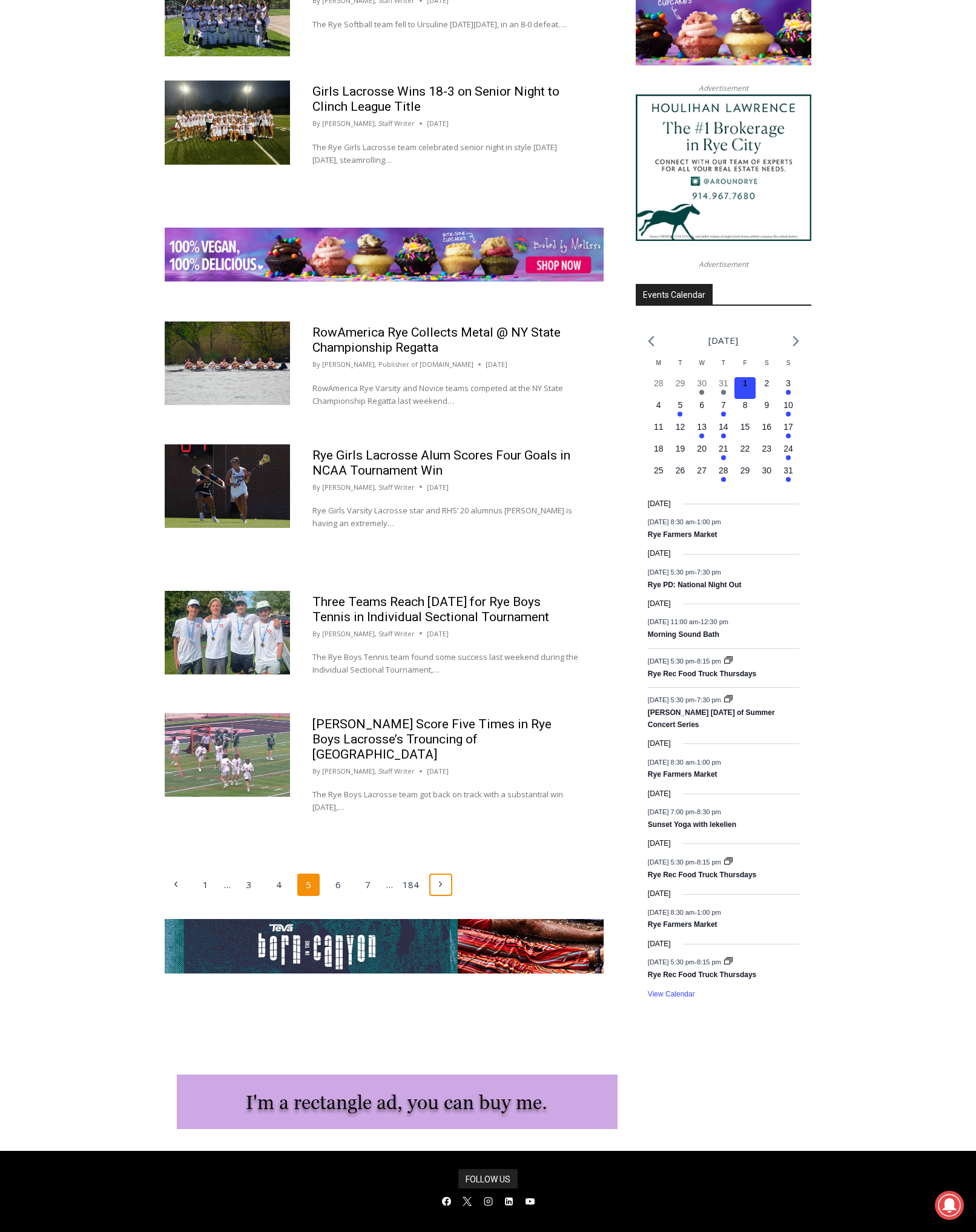
click at [442, 879] on icon "Next" at bounding box center [441, 884] width 10 height 10
click at [444, 879] on icon "Next" at bounding box center [441, 884] width 10 height 10
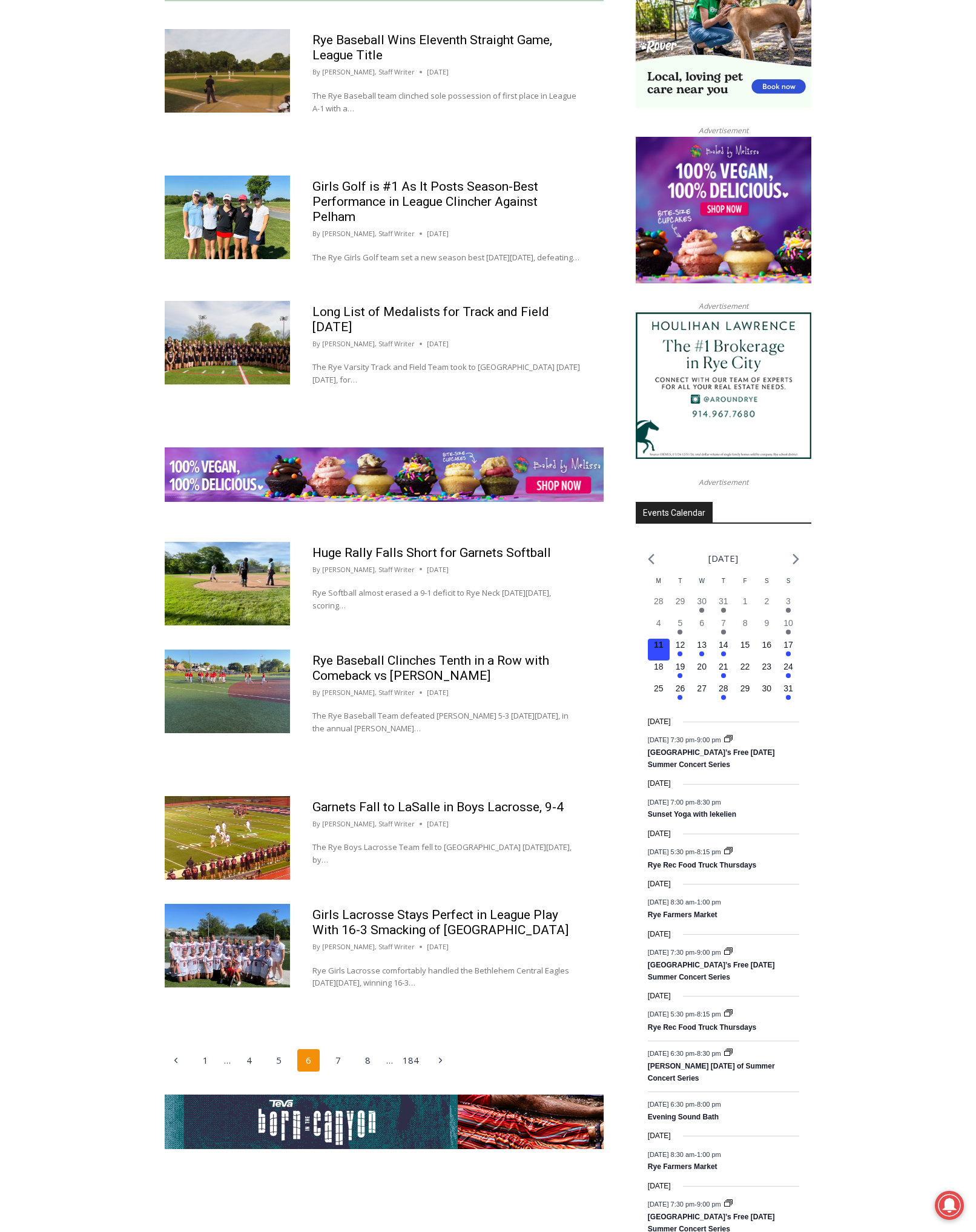
scroll to position [1455, 0]
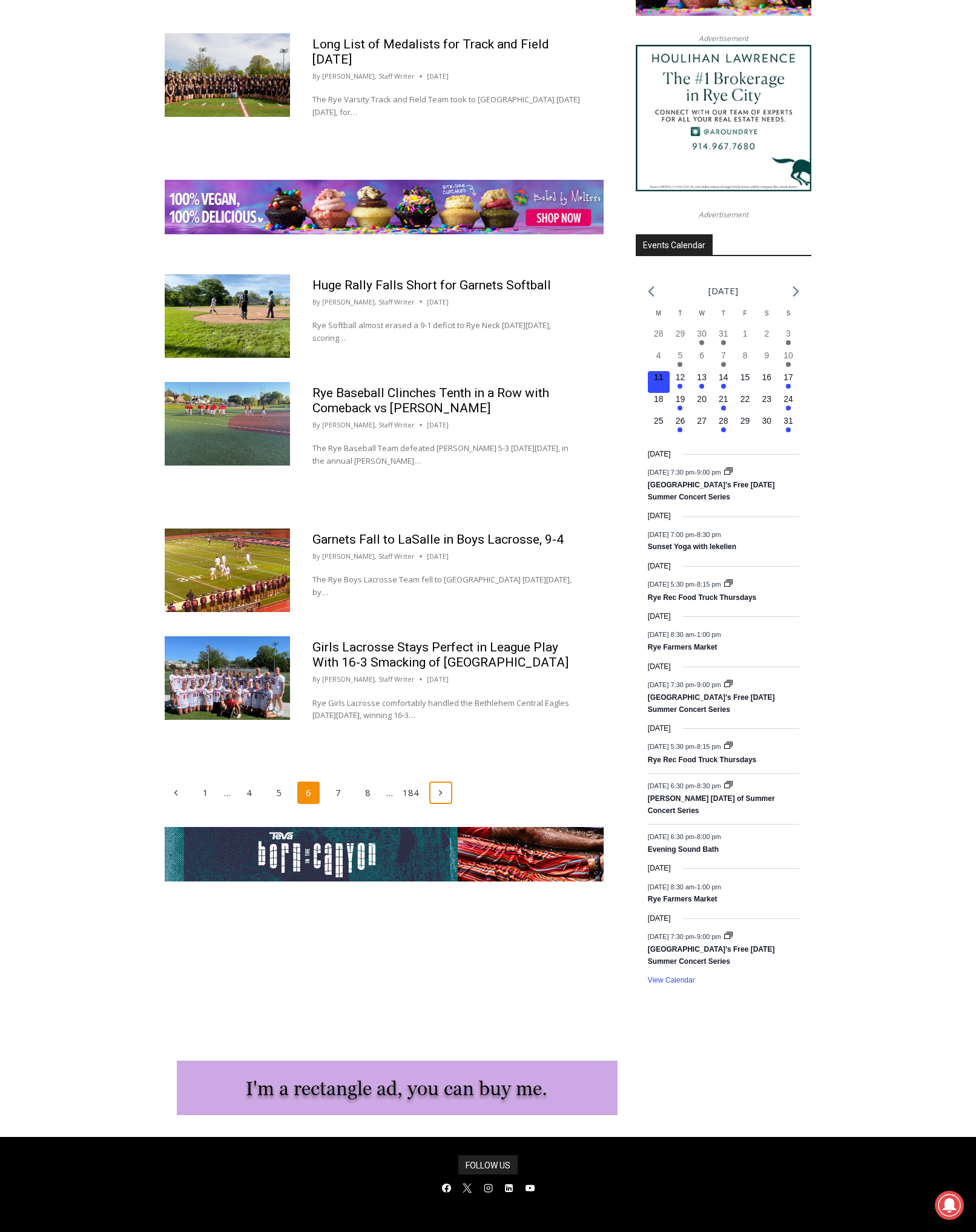
click at [443, 797] on icon "Next" at bounding box center [441, 793] width 10 height 10
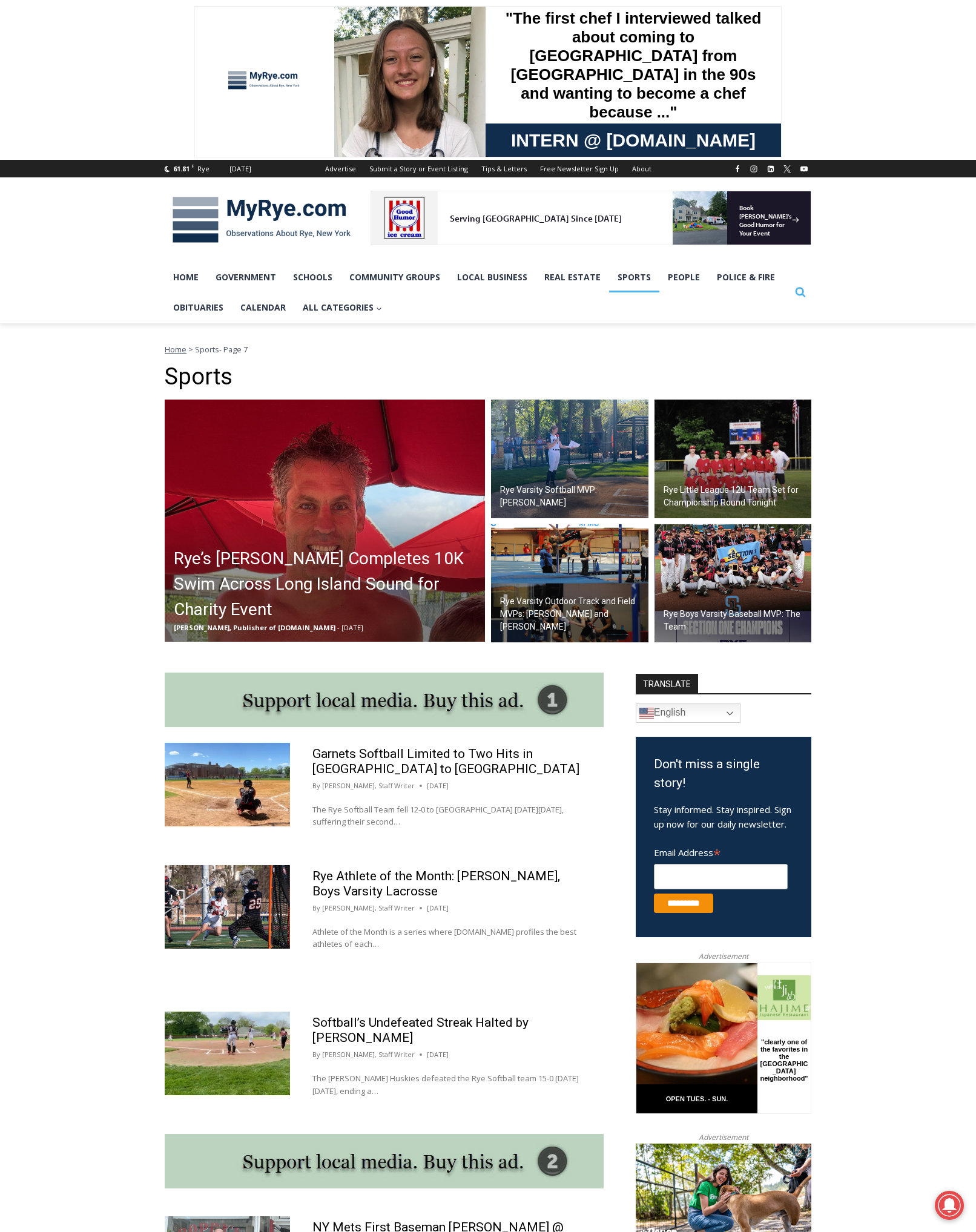
click at [800, 292] on icon "Search" at bounding box center [800, 292] width 11 height 11
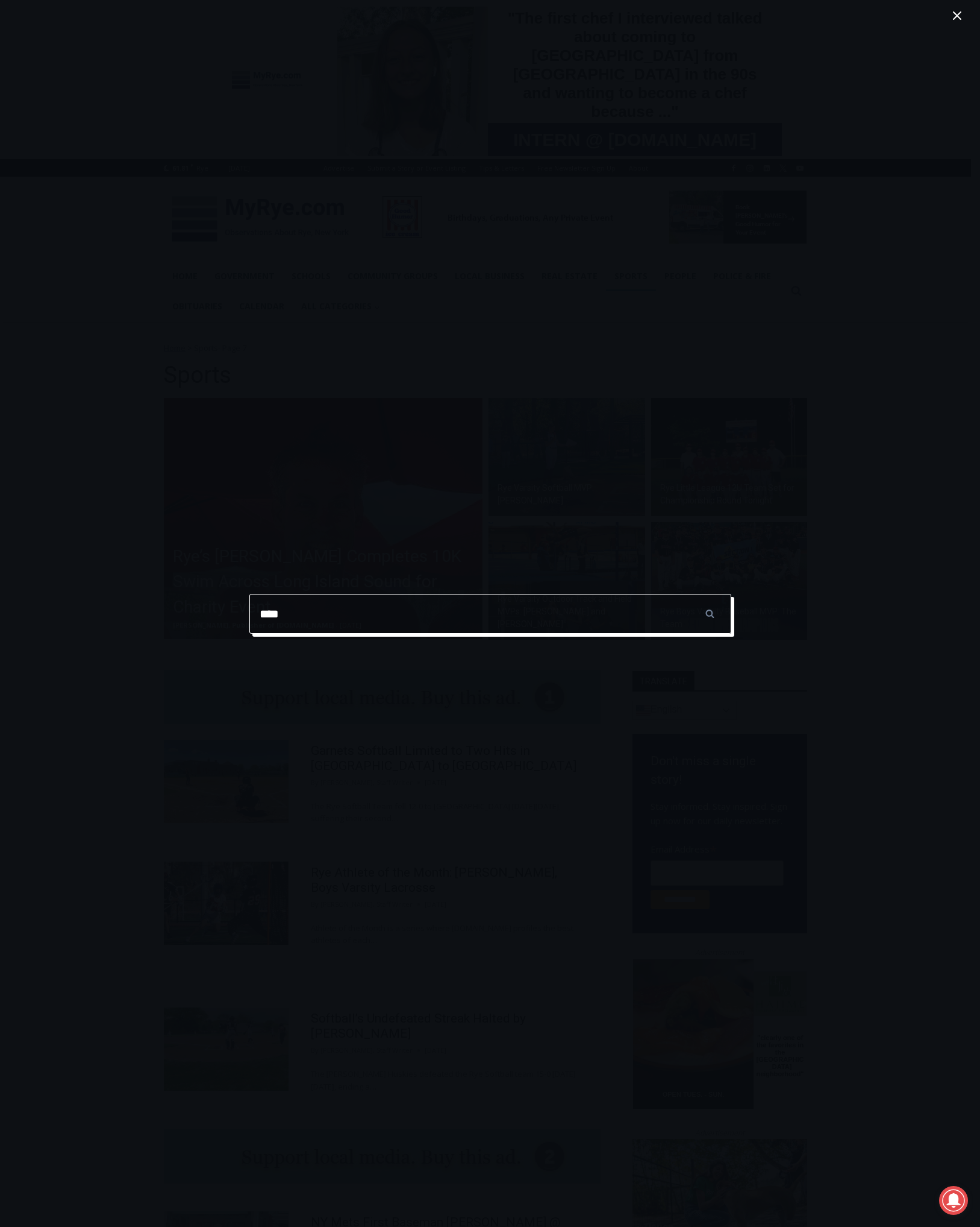
type input "****"
click at [690, 594] on input "******" at bounding box center [711, 614] width 42 height 40
click at [715, 615] on input "******" at bounding box center [711, 614] width 42 height 40
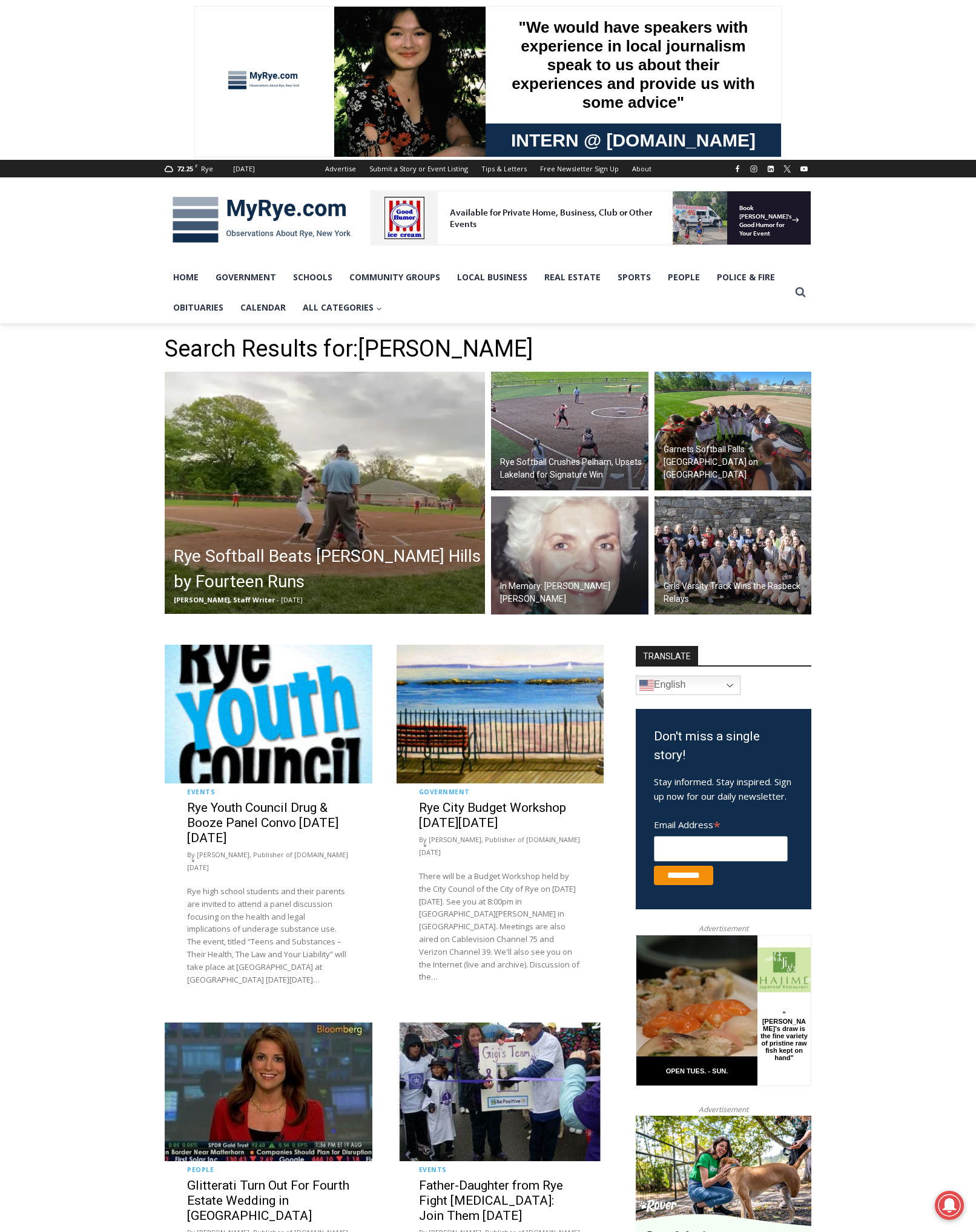
click at [323, 552] on h2 "Rye Softball Beats Byram Hills by Fourteen Runs" at bounding box center [328, 569] width 308 height 51
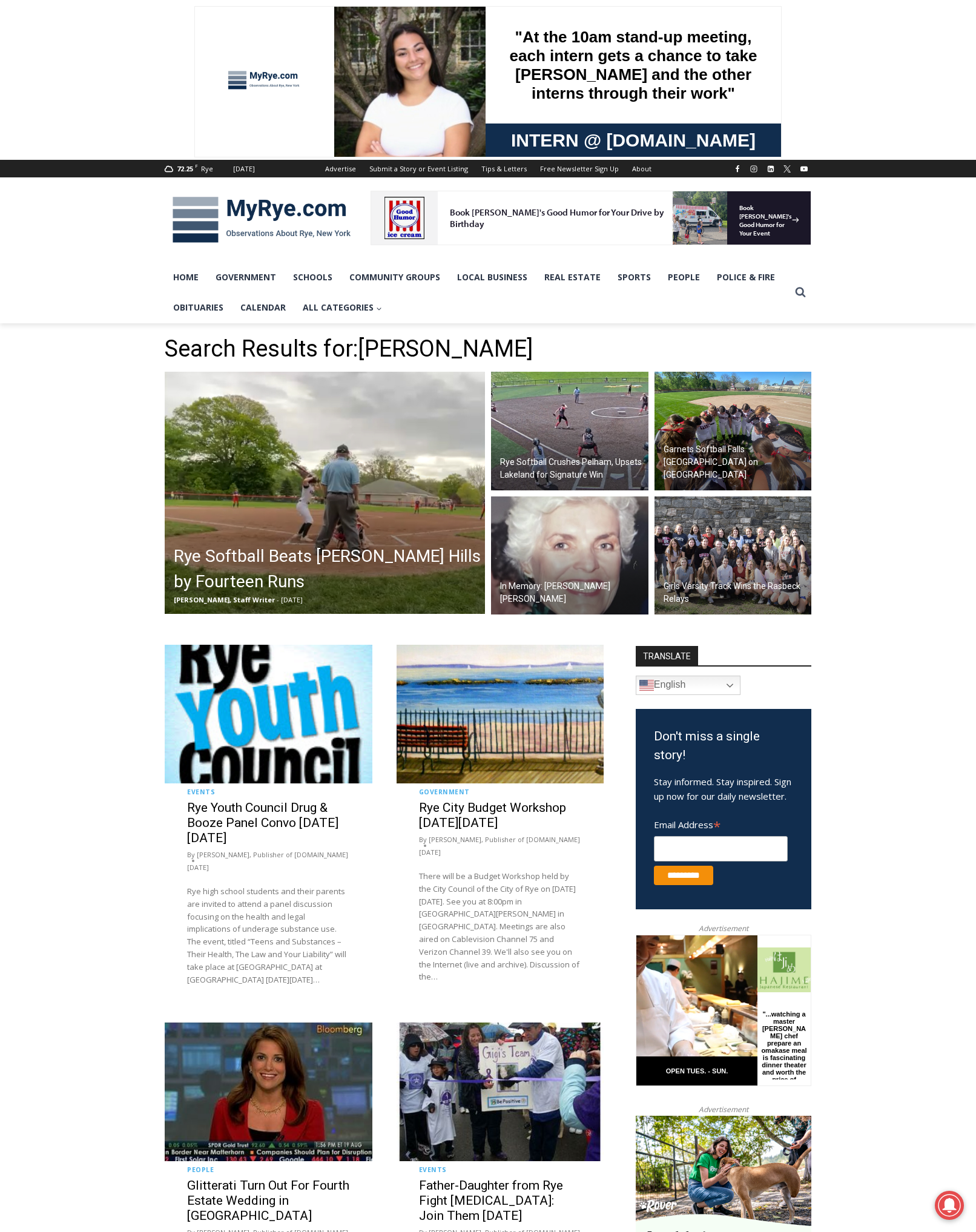
click at [738, 560] on img at bounding box center [733, 555] width 158 height 119
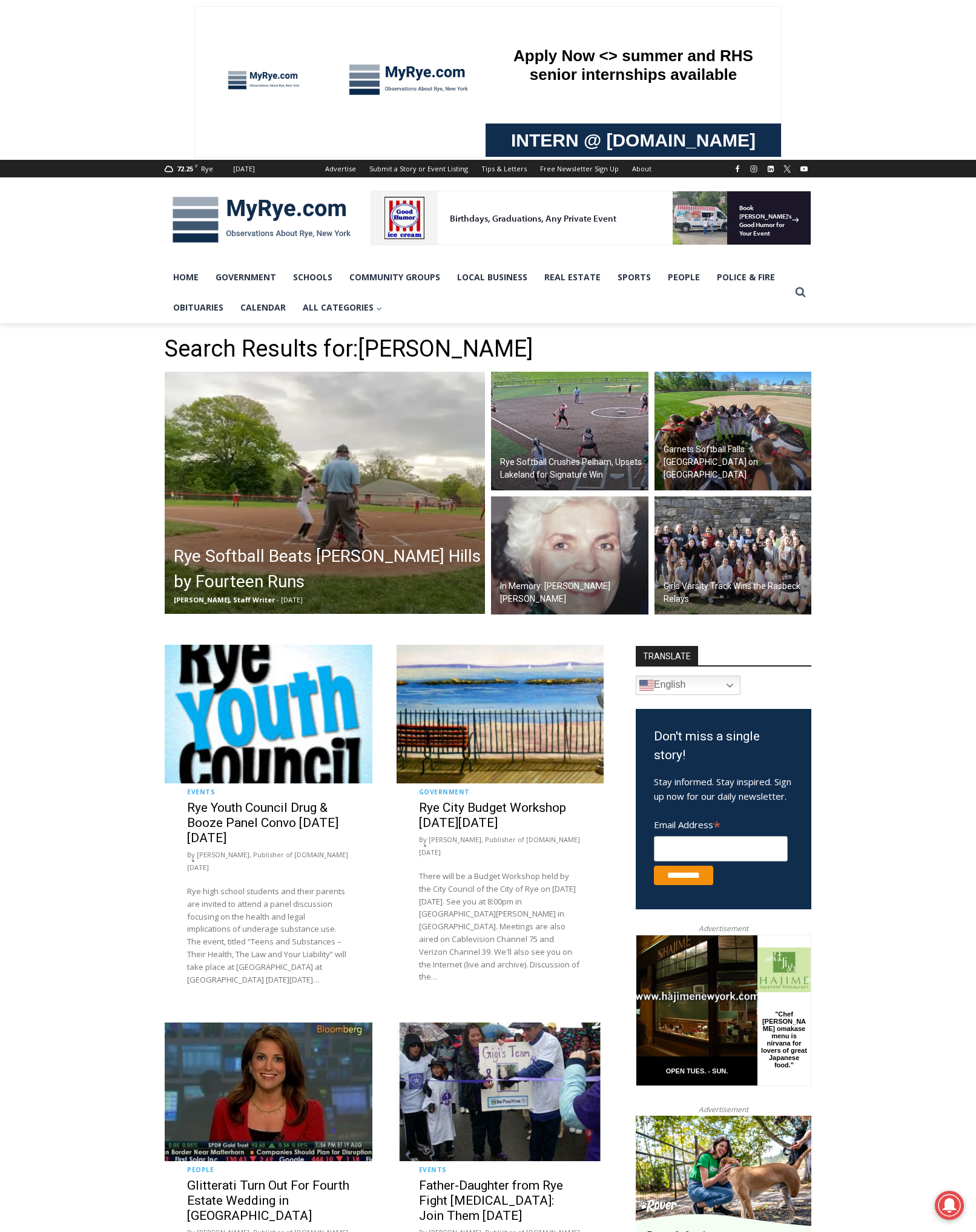
click at [681, 591] on h2 "Girls Varsity Track Wins the Rasbeck Relays" at bounding box center [736, 593] width 145 height 26
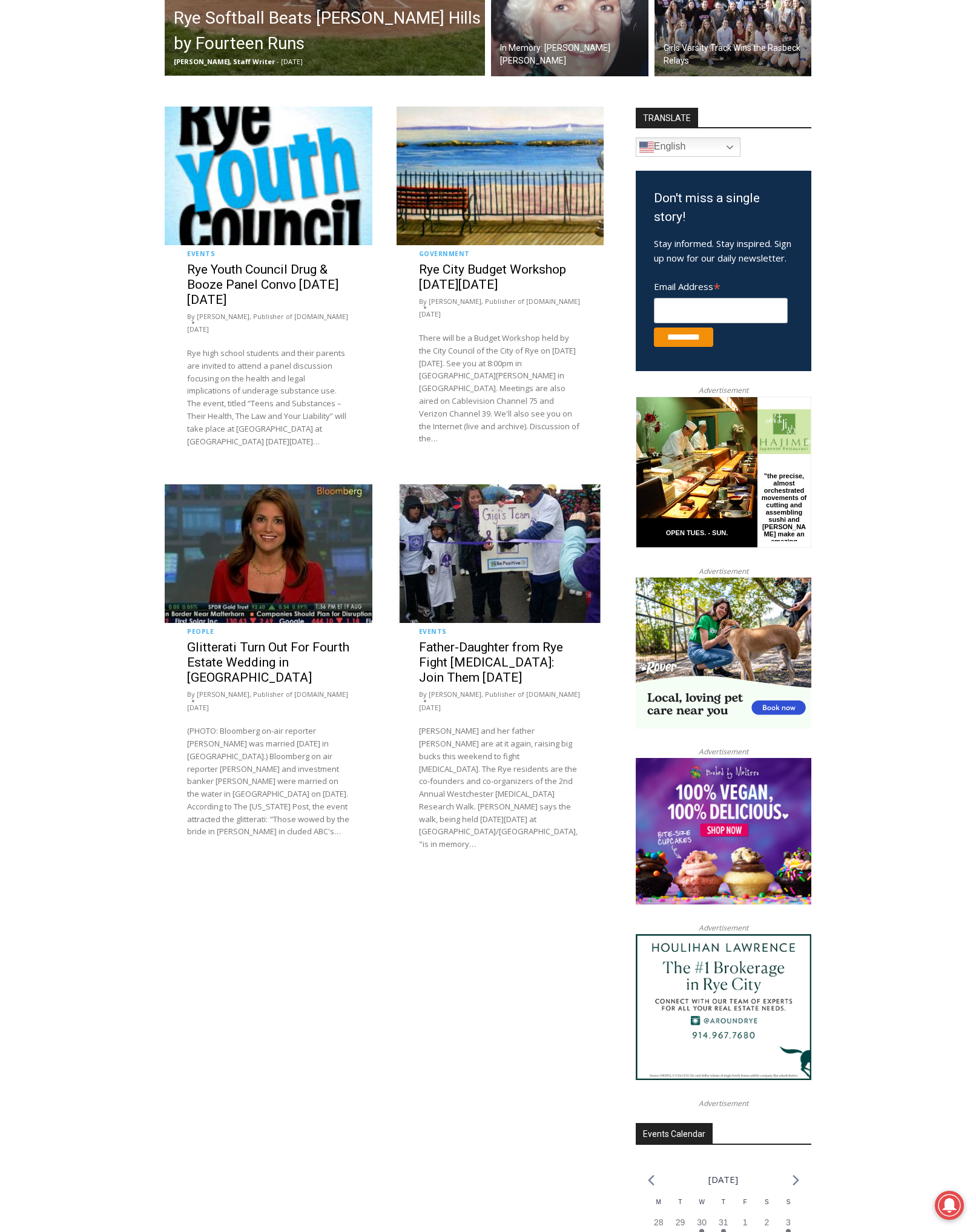
scroll to position [550, 0]
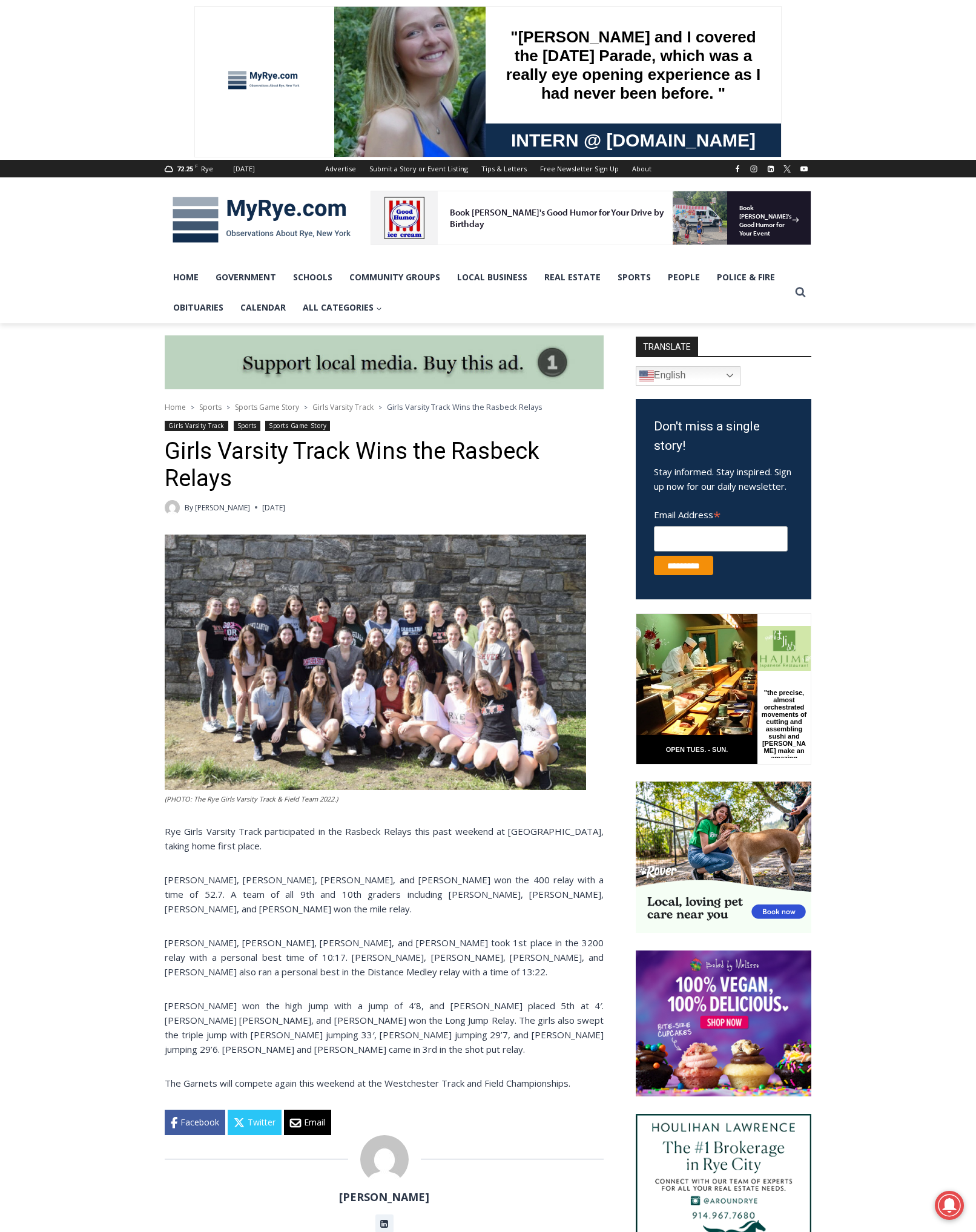
click at [282, 686] on img at bounding box center [375, 661] width 422 height 255
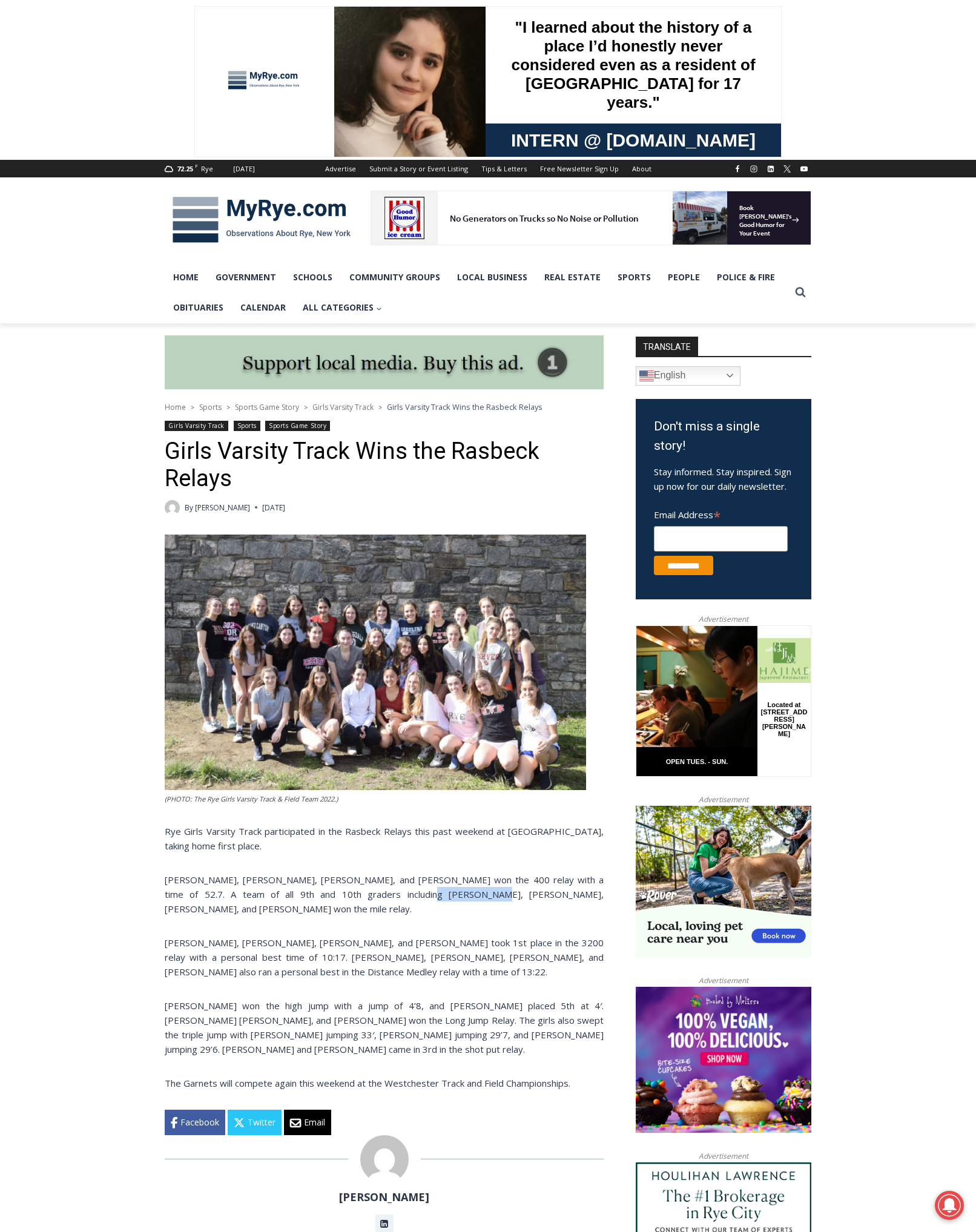
drag, startPoint x: 356, startPoint y: 896, endPoint x: 403, endPoint y: 901, distance: 47.3
click at [403, 901] on p "Cate Doyle, Signe Olsborg, Megyn Coyne, and Sophia Shoemaker won the 400 relay …" at bounding box center [383, 895] width 439 height 44
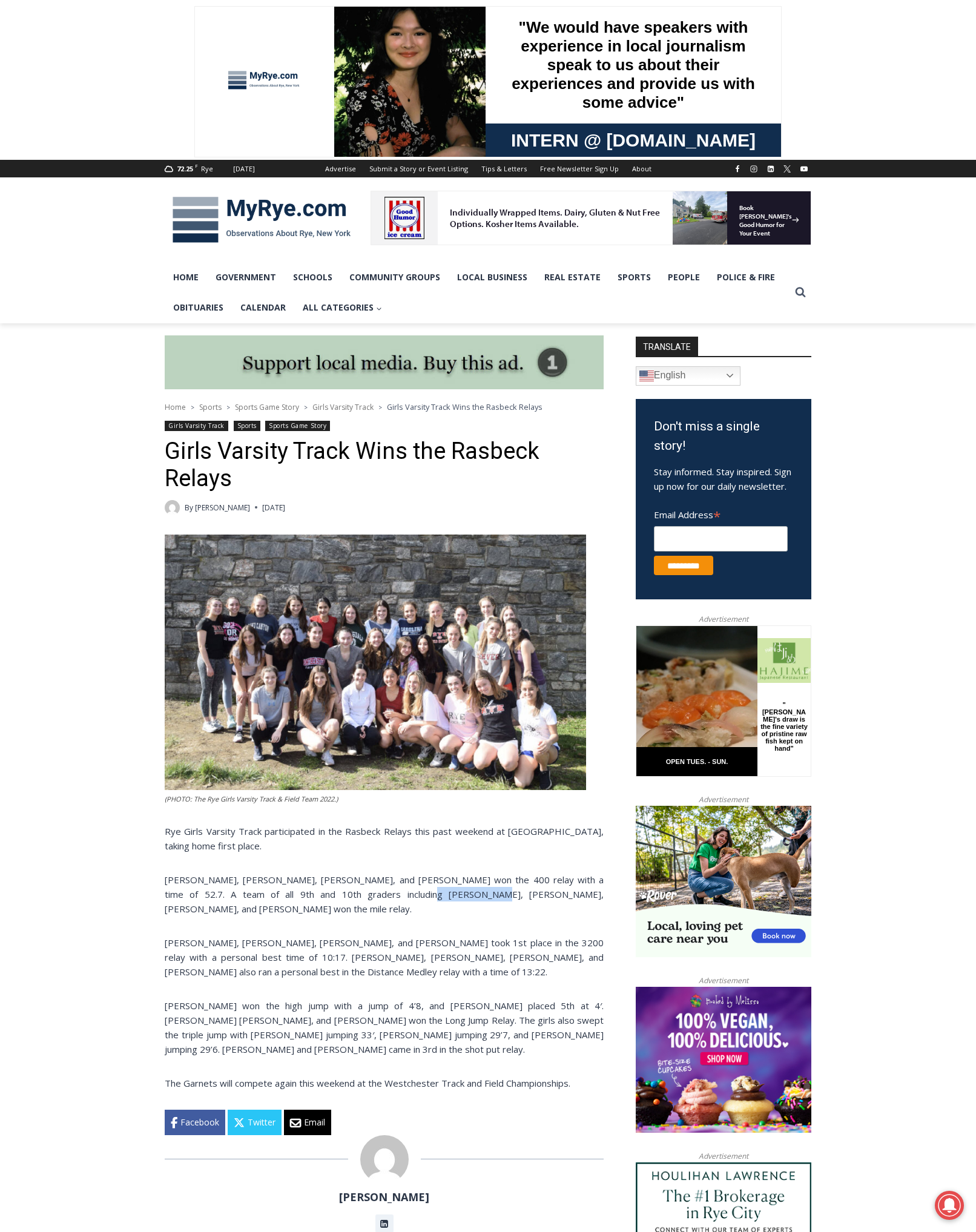
copy p "Gigi Mazzilli"
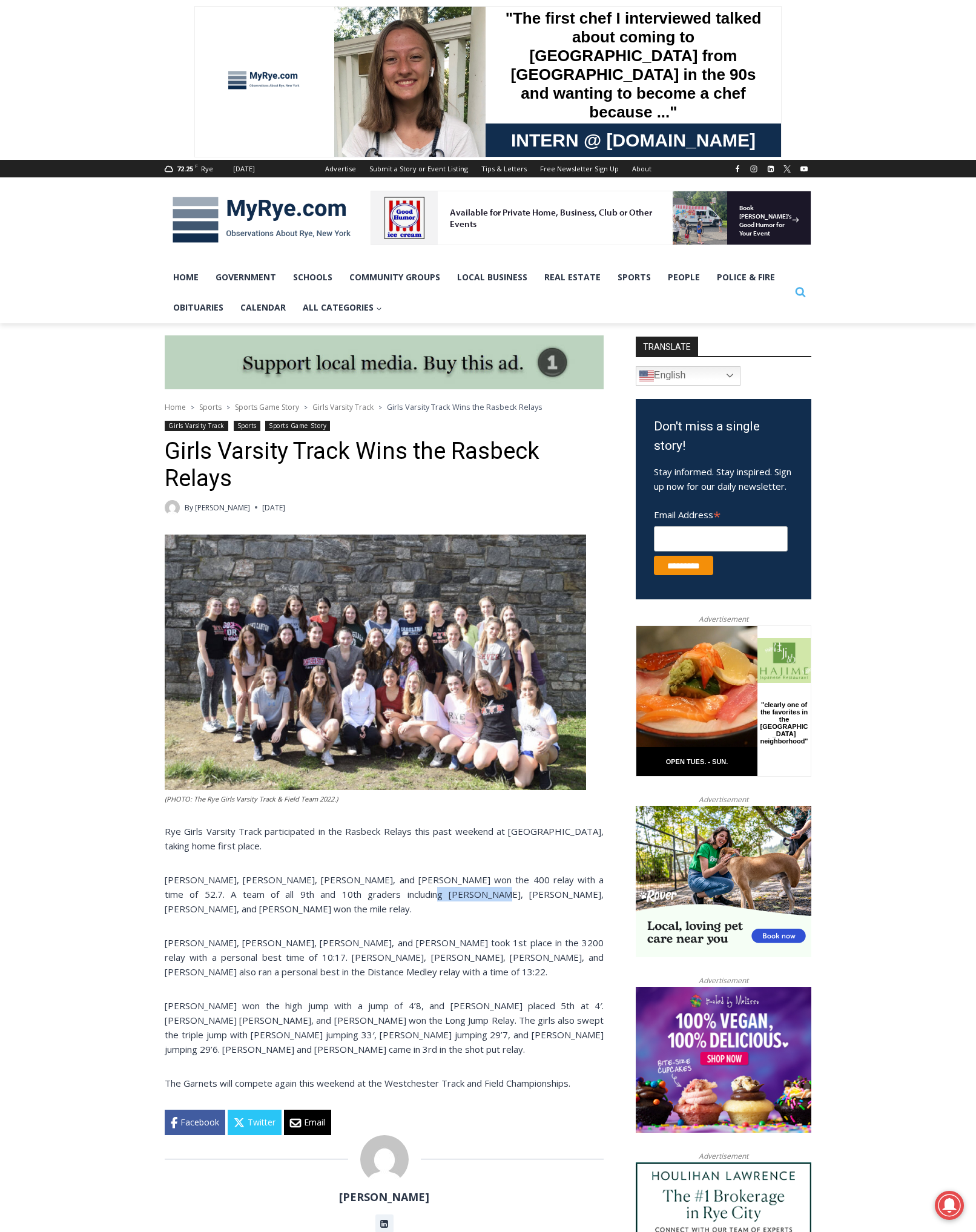
click at [805, 291] on icon "Search" at bounding box center [800, 292] width 11 height 11
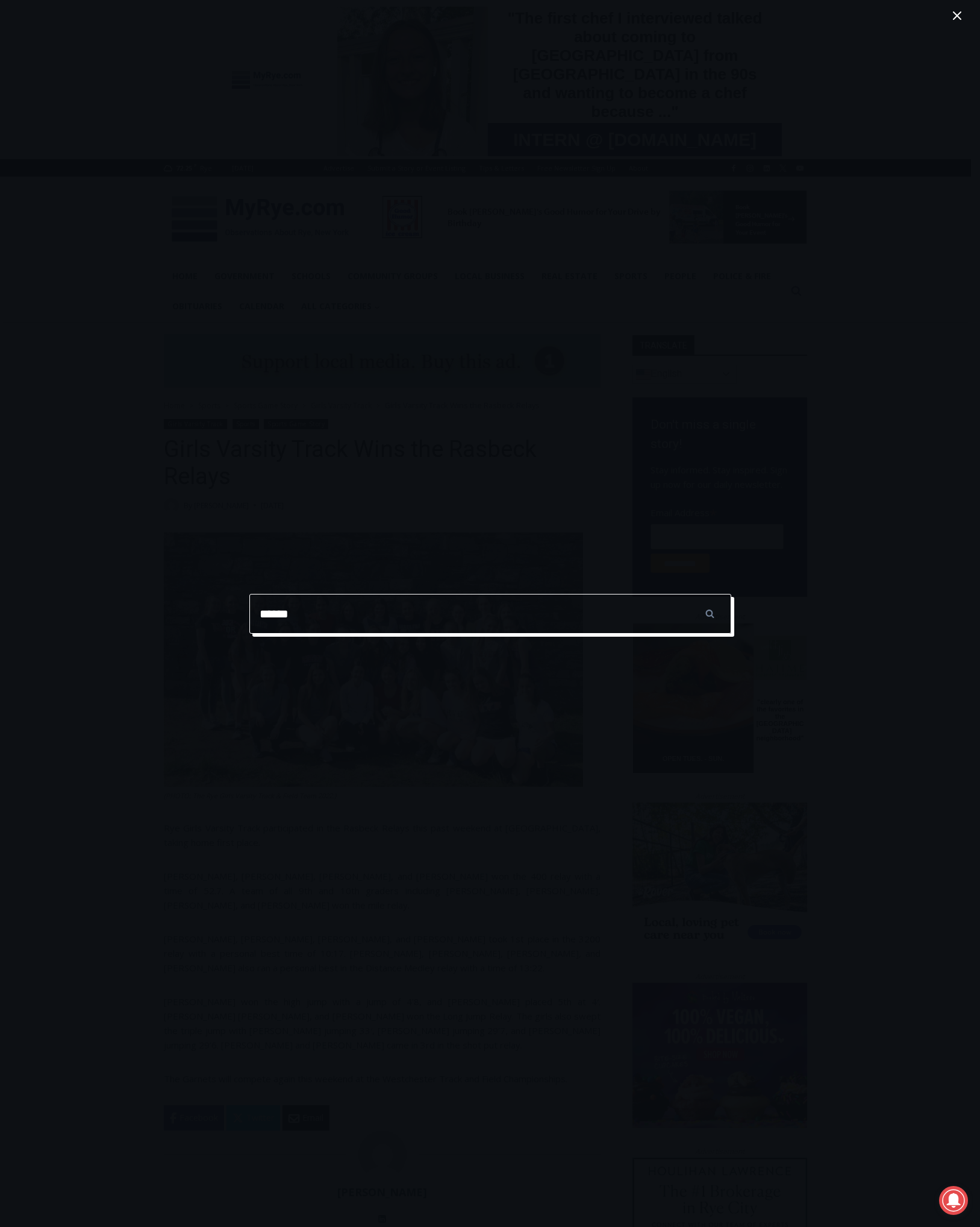
type input "******"
click at [690, 594] on input "******" at bounding box center [711, 614] width 42 height 40
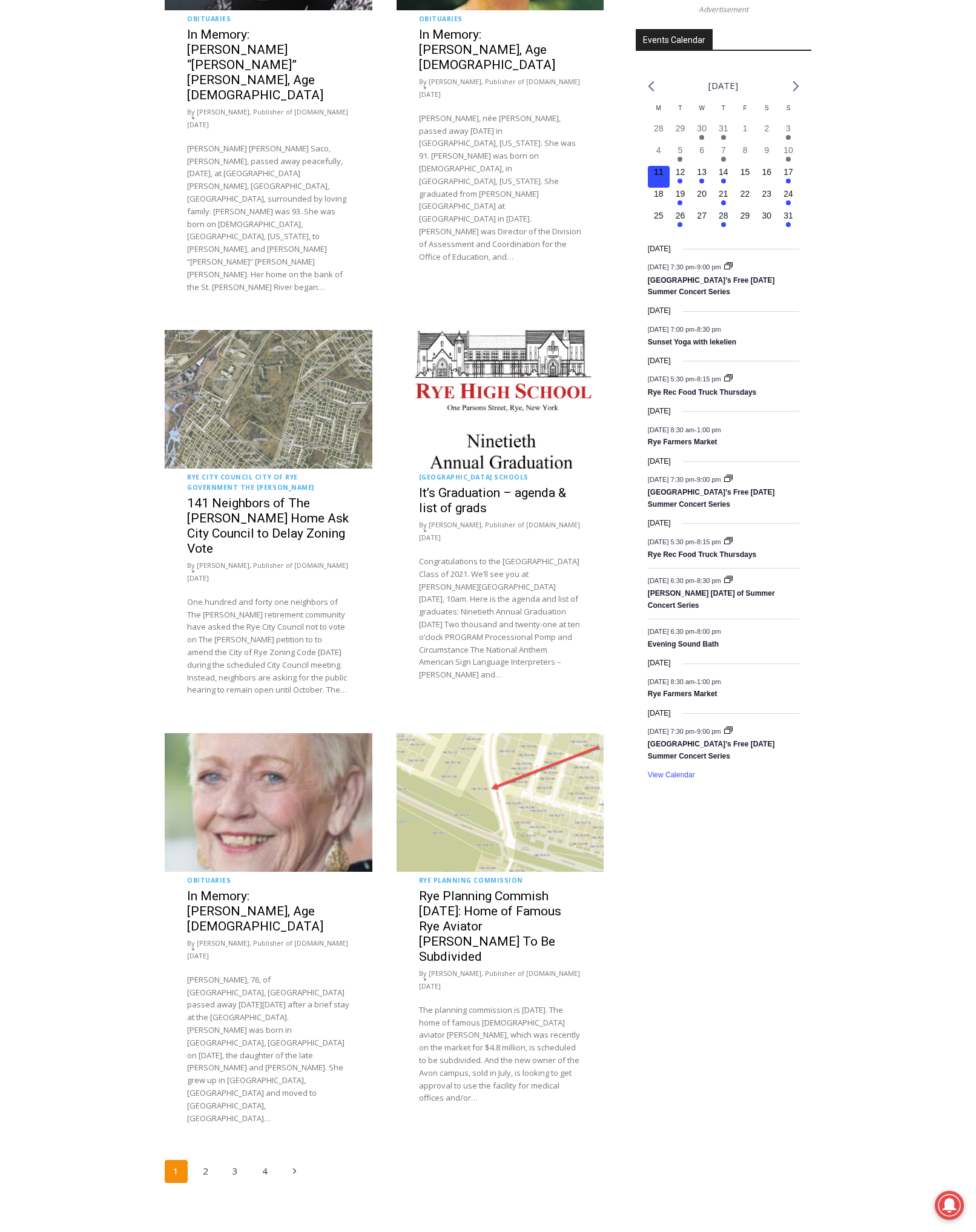
scroll to position [1647, 0]
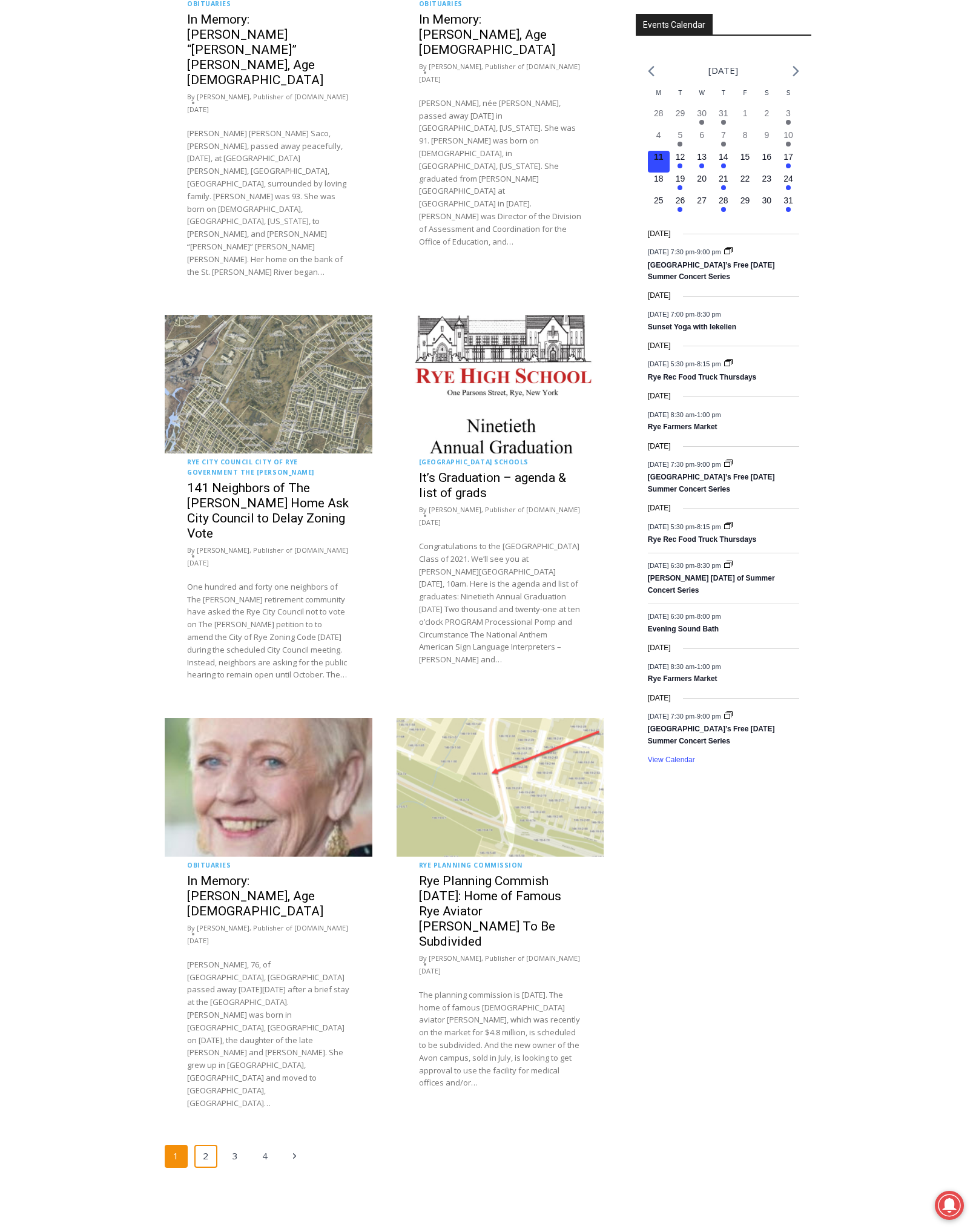
click at [211, 1145] on link "2" at bounding box center [206, 1156] width 23 height 23
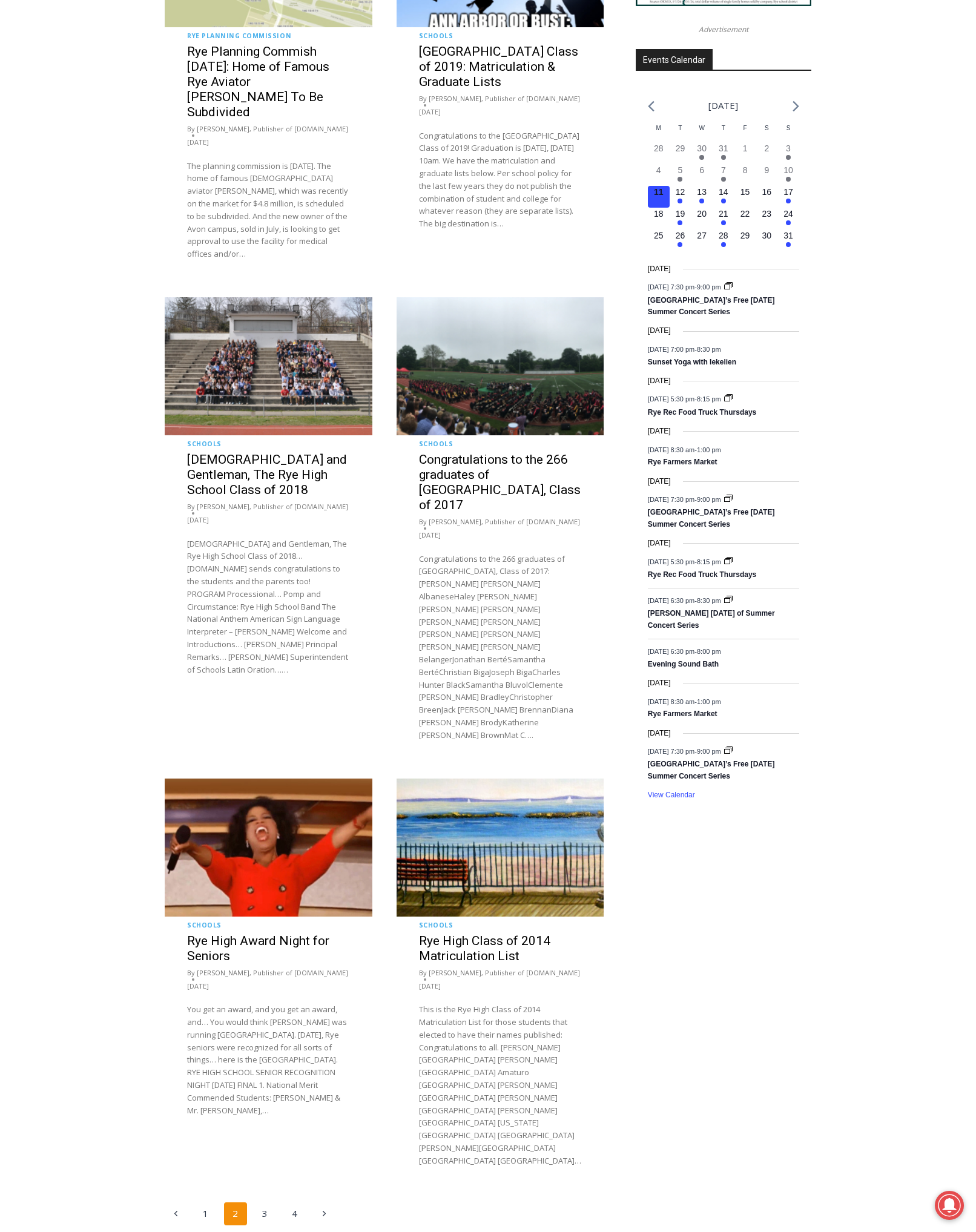
scroll to position [1746, 0]
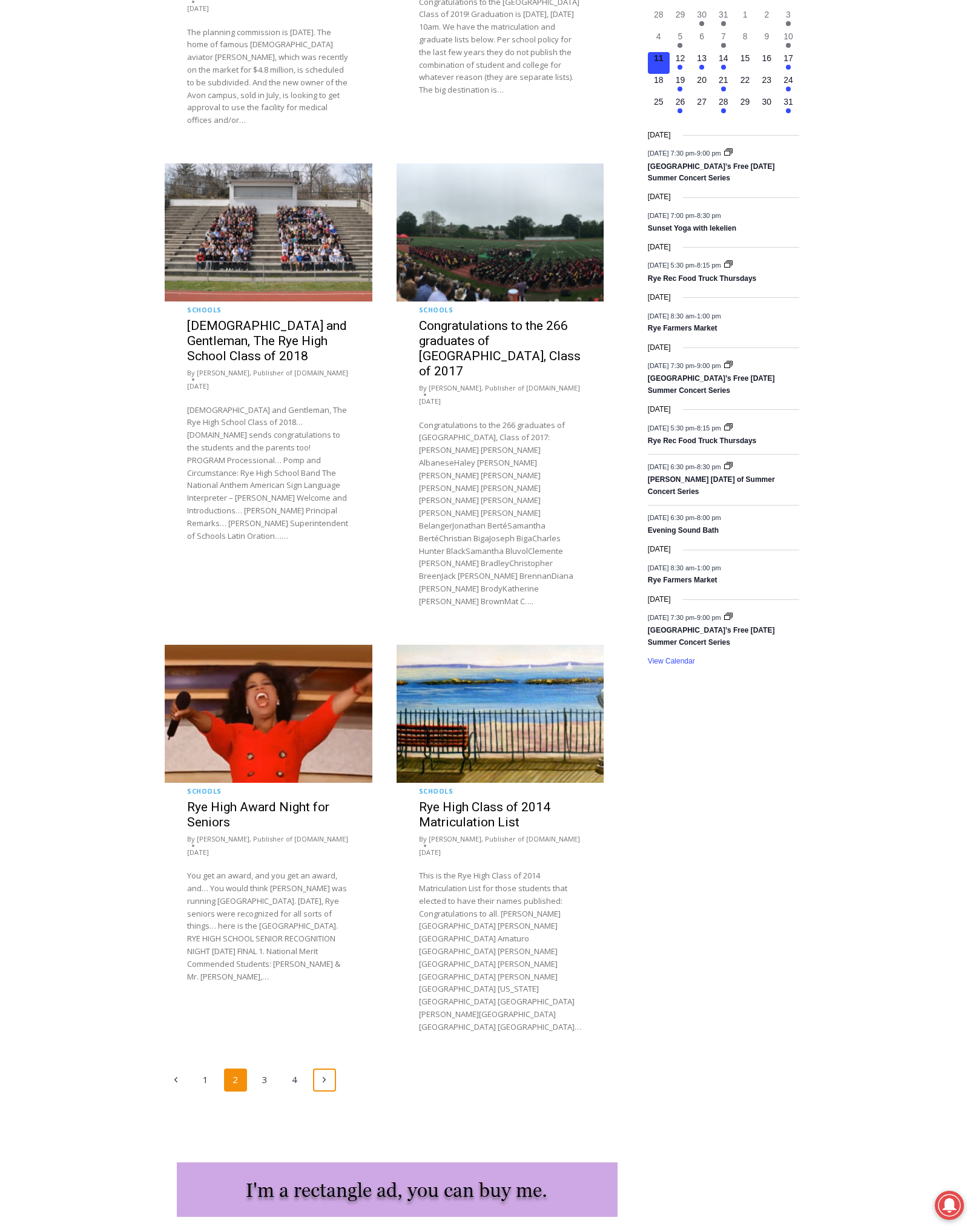
click at [324, 1075] on icon "Next" at bounding box center [324, 1080] width 10 height 10
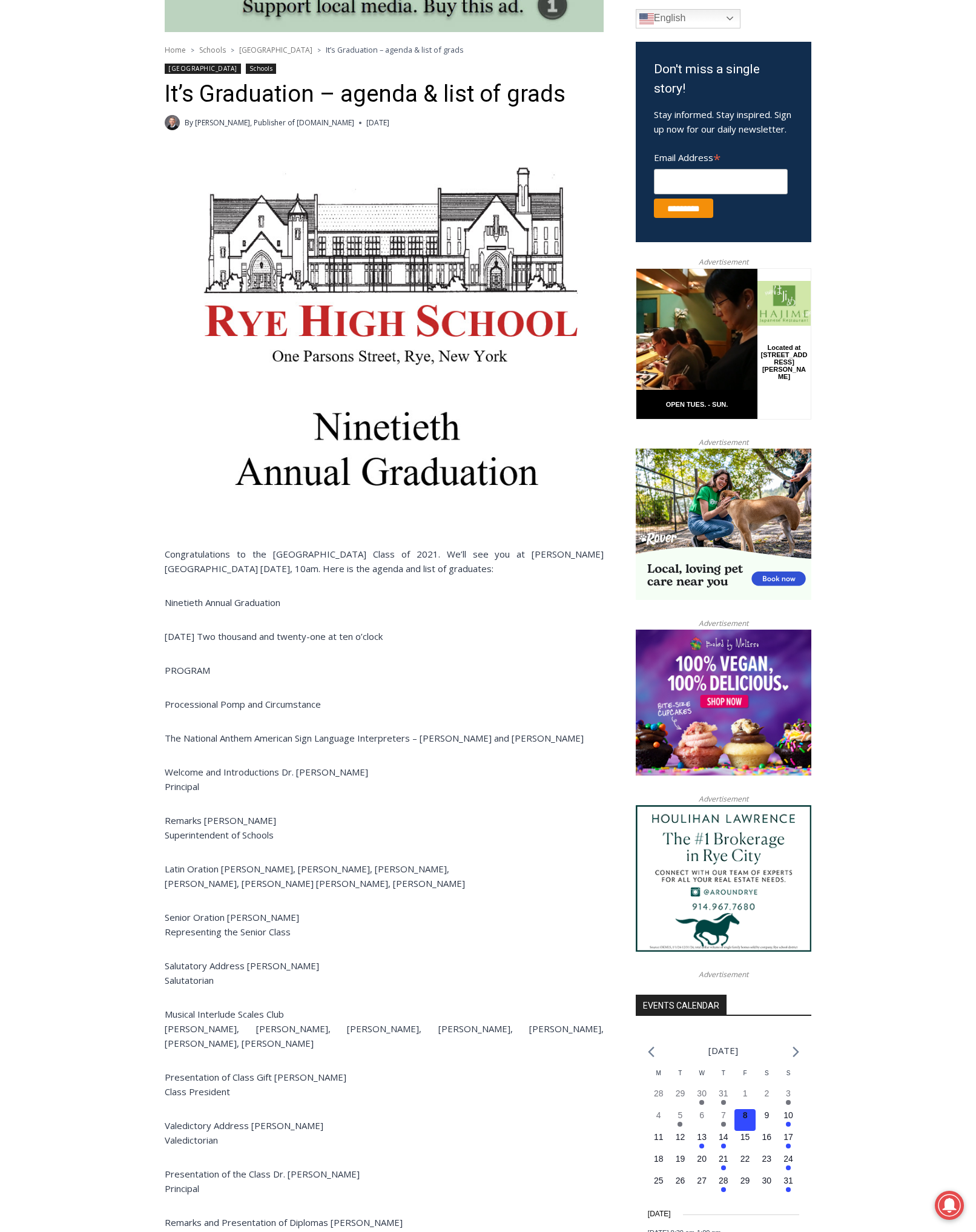
scroll to position [358, 0]
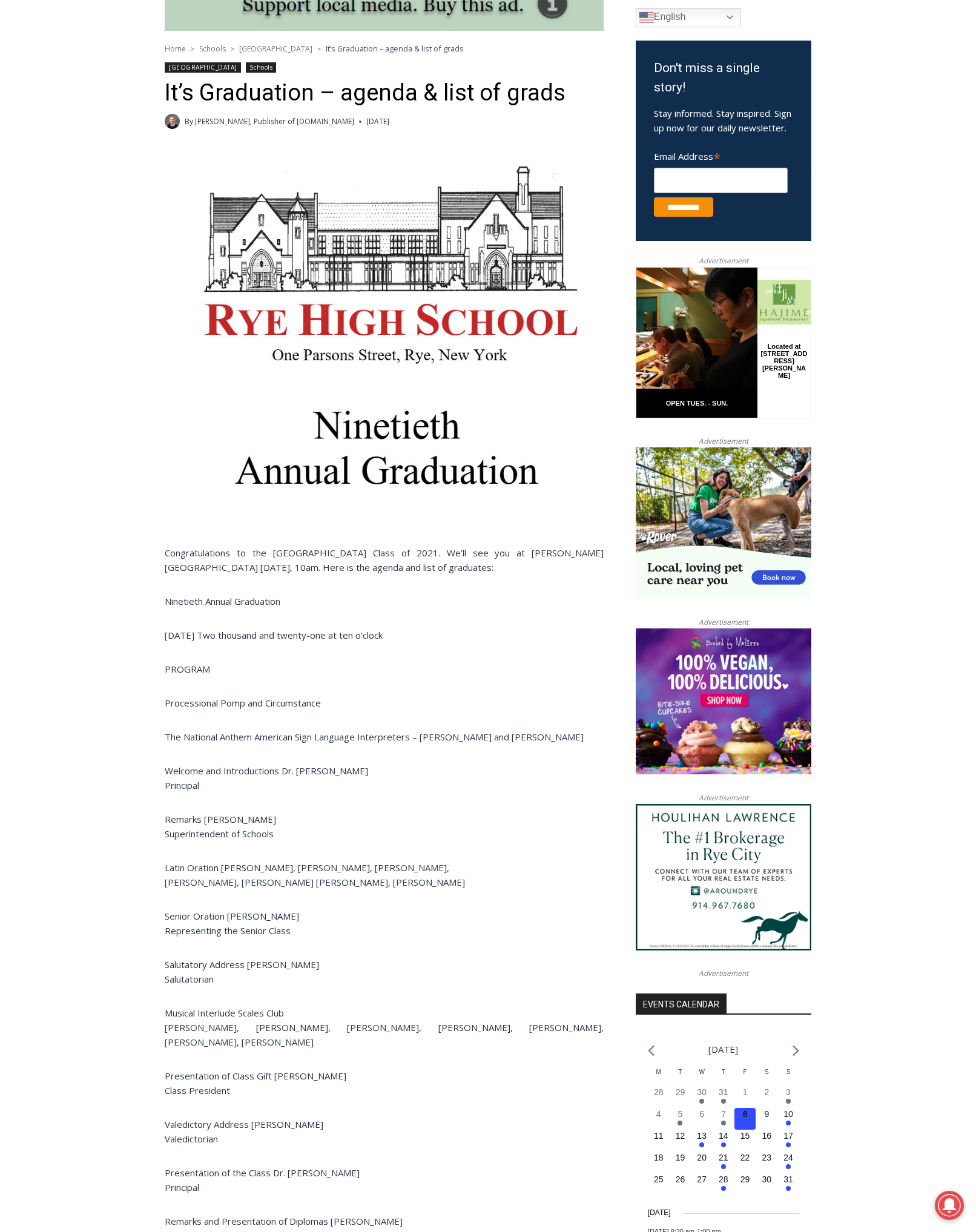
click at [531, 839] on p "Remarks [PERSON_NAME] Superintendent of Schools" at bounding box center [383, 826] width 439 height 29
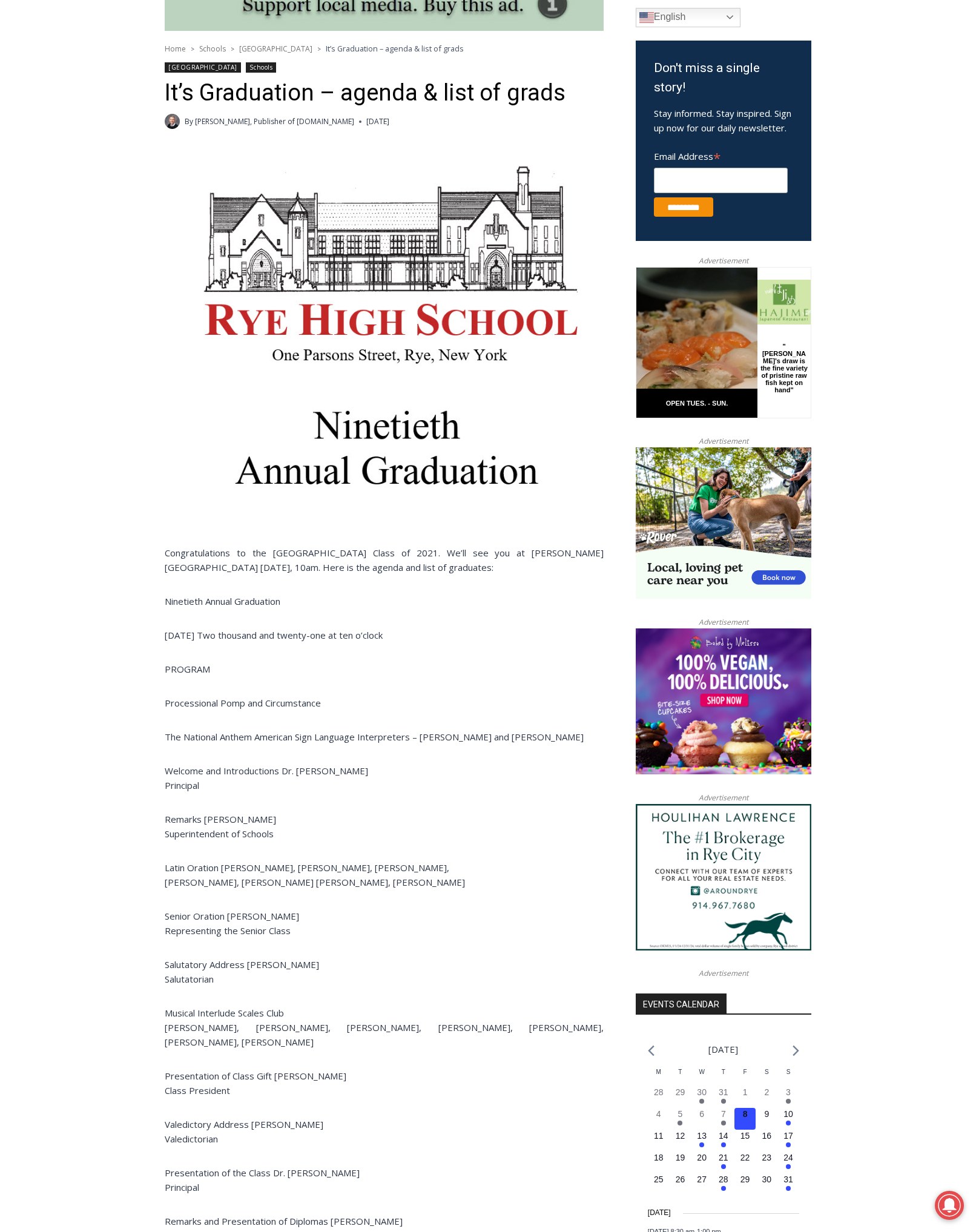
scroll to position [1225, 0]
